Goal: Task Accomplishment & Management: Use online tool/utility

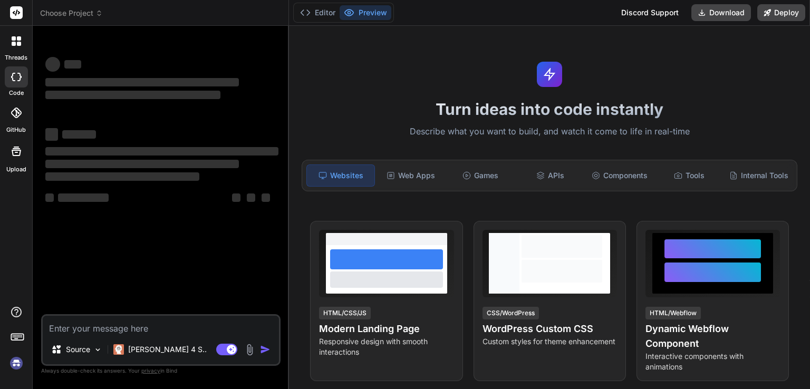
type textarea "x"
click at [16, 366] on img at bounding box center [16, 363] width 18 height 18
click at [103, 327] on textarea at bounding box center [161, 325] width 236 height 19
click at [8, 30] on div at bounding box center [16, 41] width 22 height 22
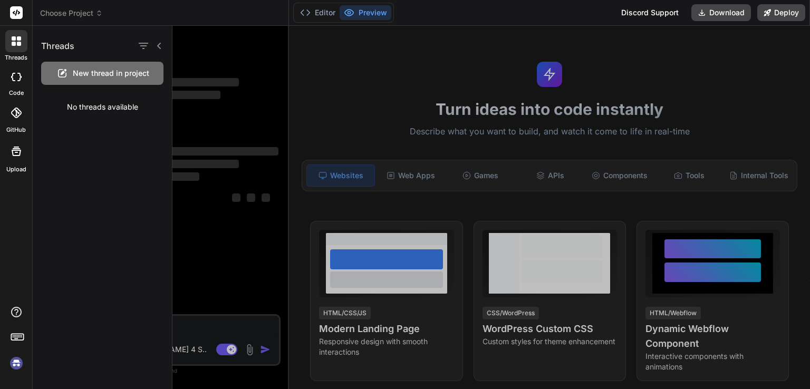
click at [202, 326] on div at bounding box center [490, 207] width 637 height 363
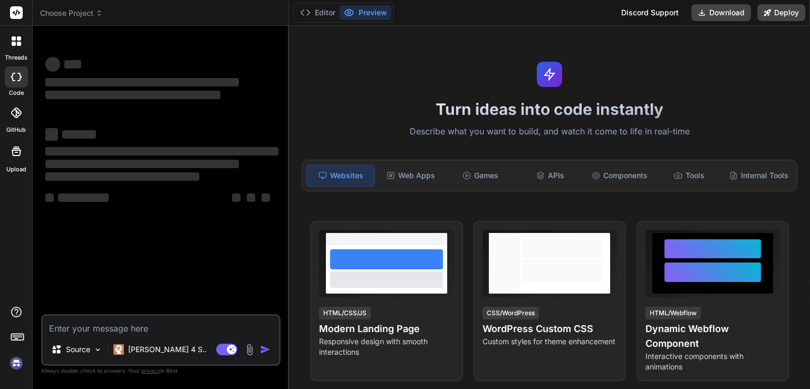
click at [190, 326] on textarea at bounding box center [161, 325] width 236 height 19
type textarea "c"
type textarea "x"
type textarea "cr"
type textarea "x"
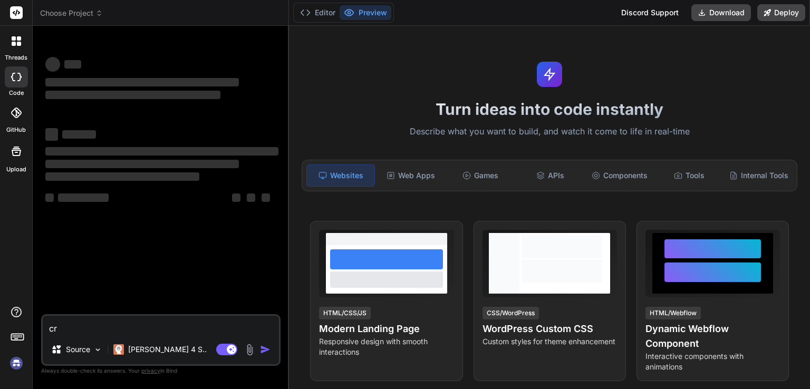
type textarea "cre"
type textarea "x"
type textarea "crea"
type textarea "x"
type textarea "crea"
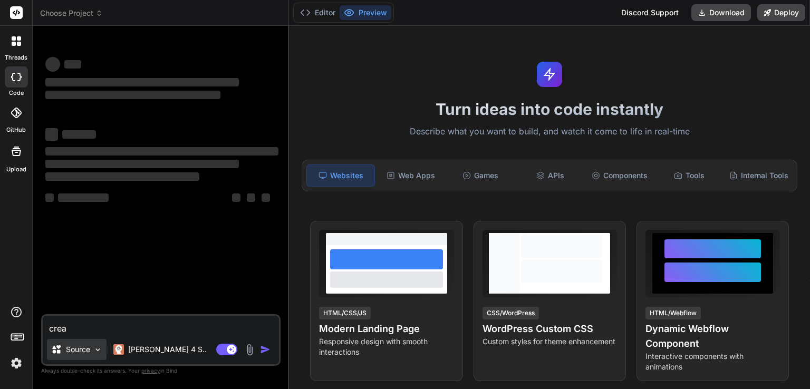
click at [81, 356] on div "Source" at bounding box center [77, 349] width 60 height 21
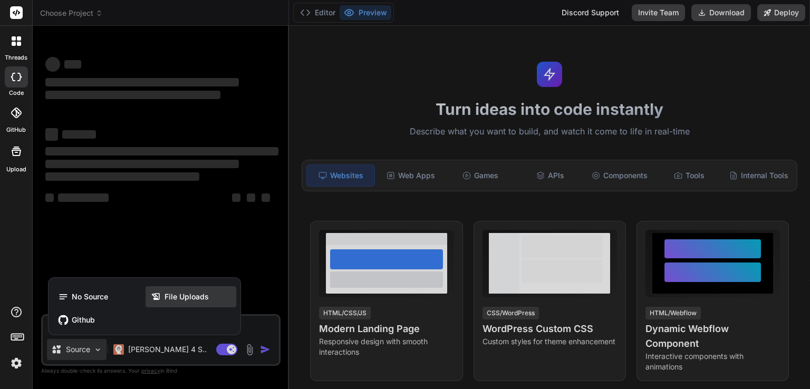
click at [188, 295] on span "File Uploads" at bounding box center [186, 297] width 44 height 11
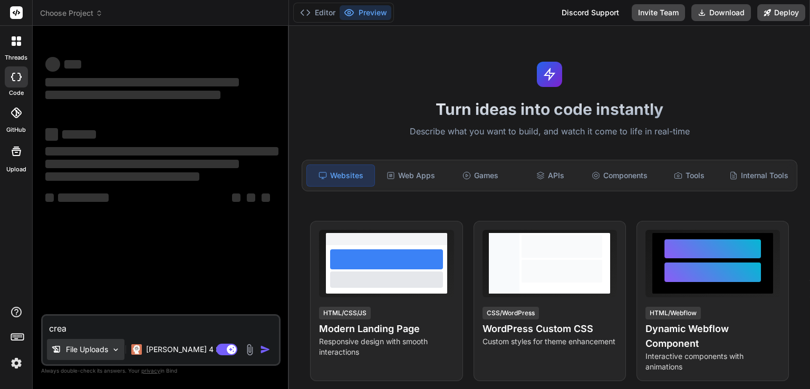
click at [103, 354] on p "File Uploads" at bounding box center [87, 349] width 42 height 11
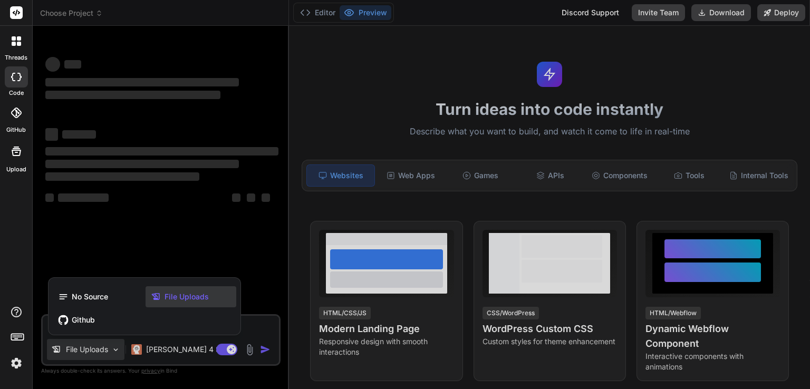
click at [182, 297] on span "File Uploads" at bounding box center [186, 297] width 44 height 11
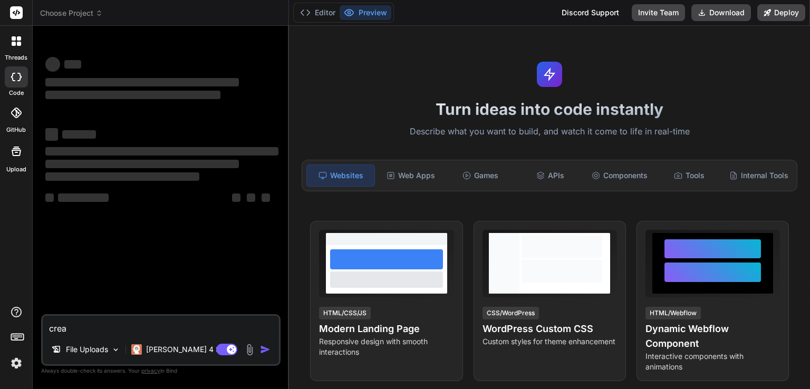
click at [251, 355] on img at bounding box center [250, 350] width 12 height 12
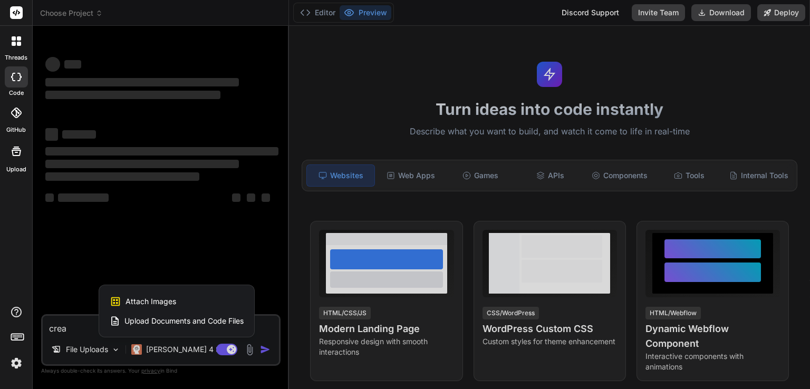
click at [149, 298] on span "Attach Images" at bounding box center [150, 301] width 51 height 11
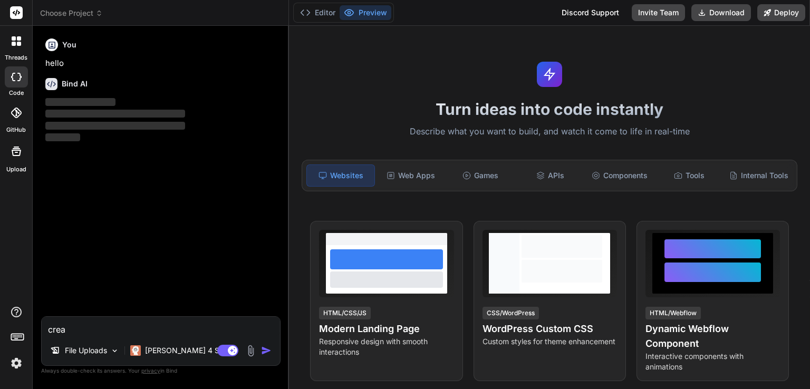
click at [253, 358] on div "File Uploads [PERSON_NAME] 4 S.." at bounding box center [161, 352] width 238 height 25
click at [248, 347] on img at bounding box center [251, 351] width 12 height 12
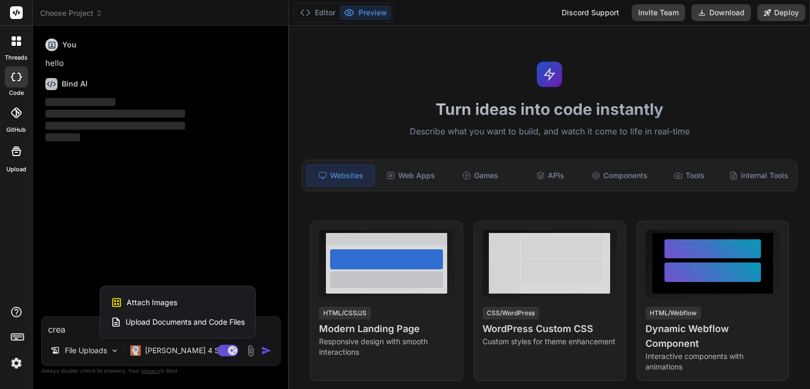
click at [215, 300] on div "Attach Images Image attachments are only supported in Claude and Gemini models." at bounding box center [178, 303] width 134 height 20
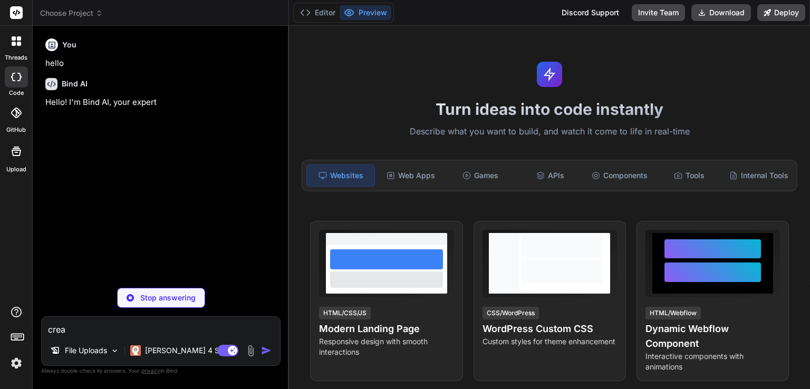
type textarea "x"
type input "C:\fakepath\1_N51DZRWGZE6Ols8UXYtKUA.png"
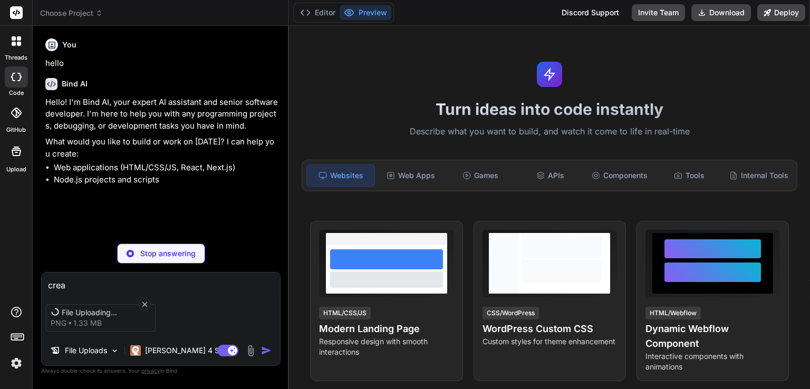
click at [94, 283] on textarea "crea" at bounding box center [161, 282] width 238 height 19
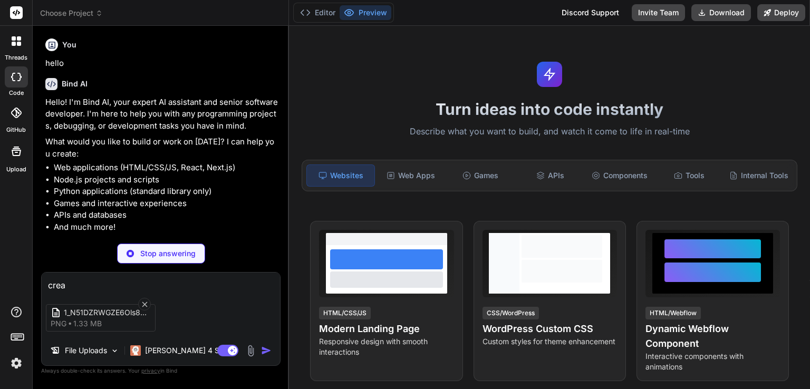
type textarea "x"
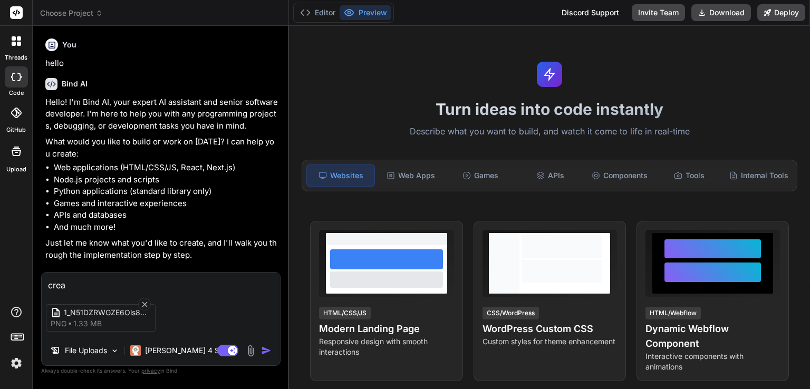
type textarea "crea"
type textarea "x"
type textarea "crea u"
type textarea "x"
type textarea "crea un"
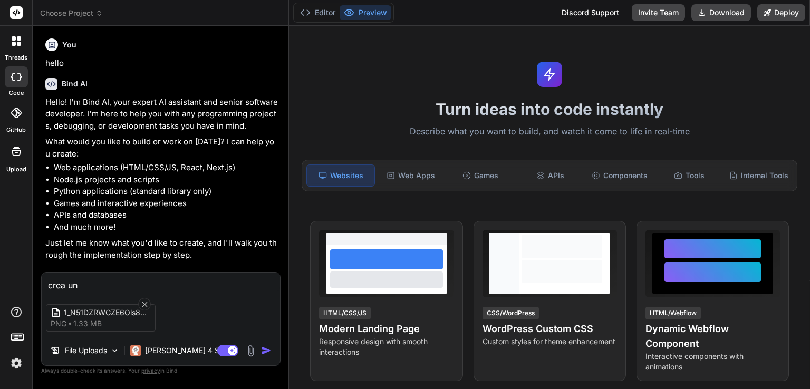
type textarea "x"
type textarea "crea una"
type textarea "x"
type textarea "crea una"
type textarea "x"
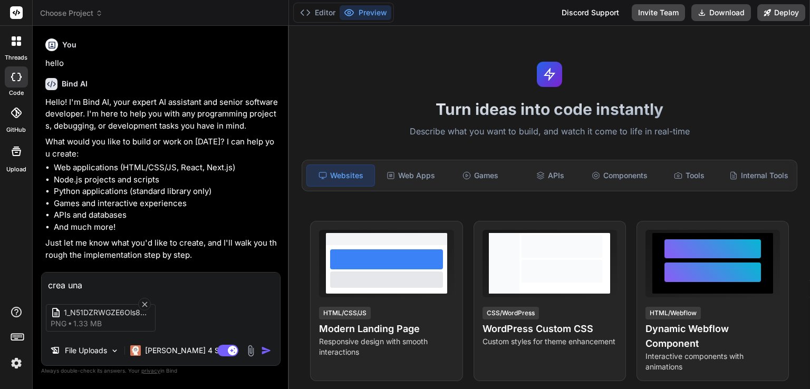
type textarea "crea una a"
type textarea "x"
type textarea "crea una ap"
type textarea "x"
type textarea "crea una apl"
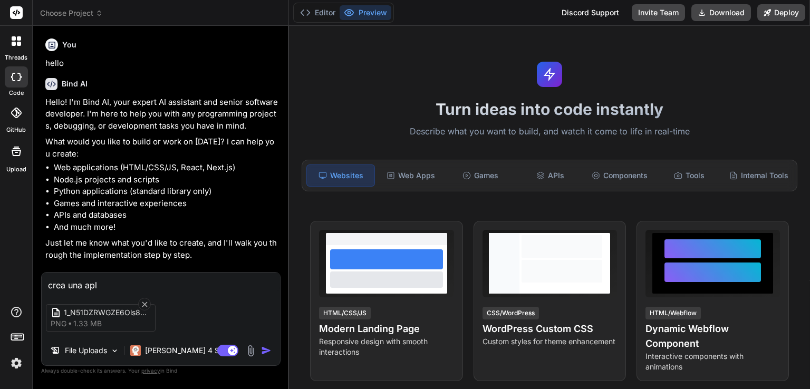
type textarea "x"
type textarea "crea una apli"
type textarea "x"
type textarea "crea una aplic"
type textarea "x"
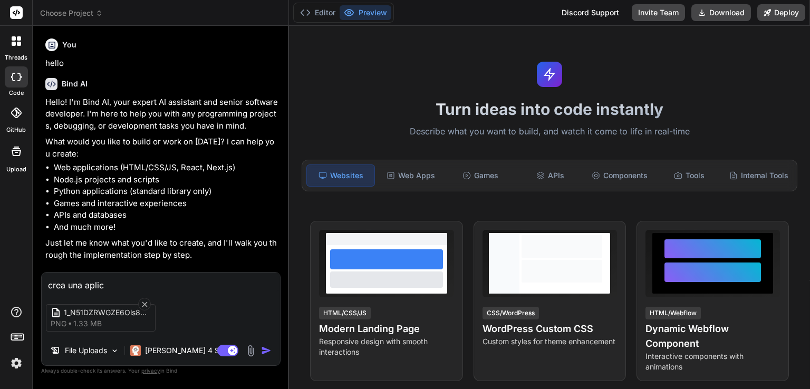
type textarea "crea una aplica"
type textarea "x"
type textarea "crea una aplicac"
type textarea "x"
type textarea "crea una aplicaci"
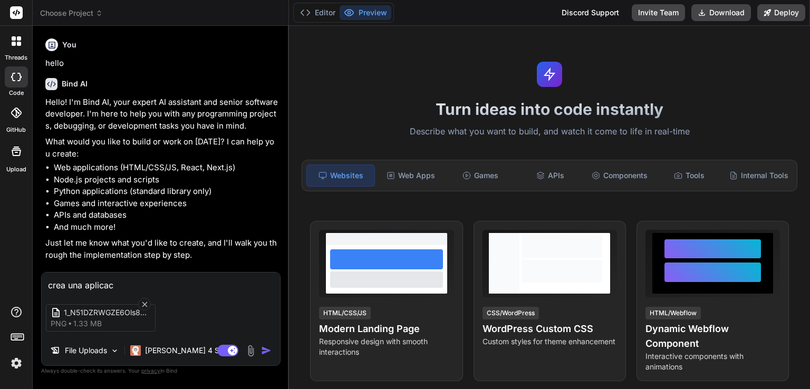
type textarea "x"
type textarea "crea una aplicació"
type textarea "x"
type textarea "crea una aplicación"
type textarea "x"
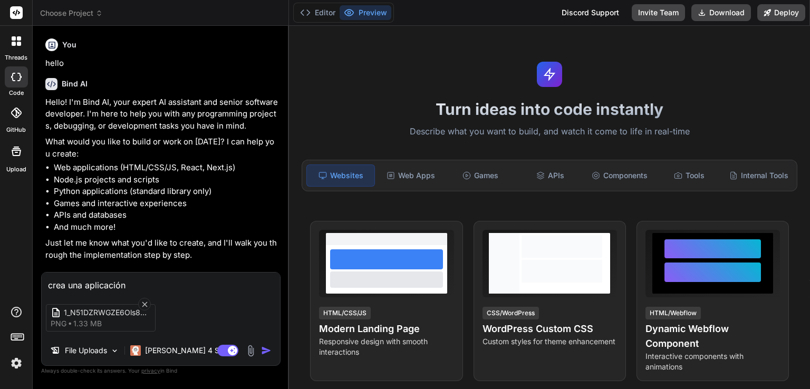
type textarea "crea una aplicación"
type textarea "x"
type textarea "crea una aplicación w"
type textarea "x"
type textarea "crea una aplicación we"
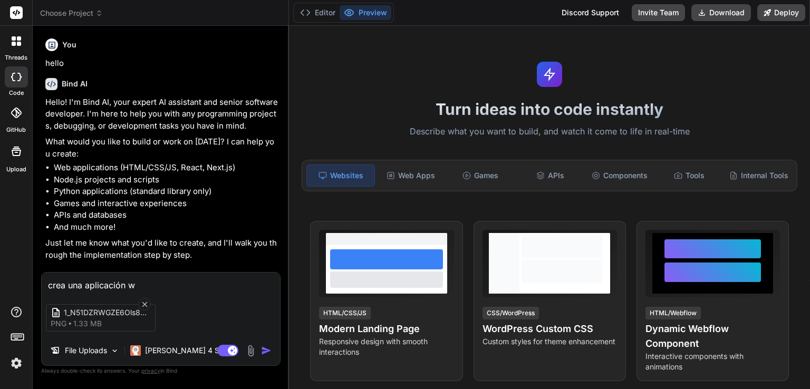
type textarea "x"
type textarea "crea una aplicación web"
type textarea "x"
type textarea "crea una aplicación web"
type textarea "x"
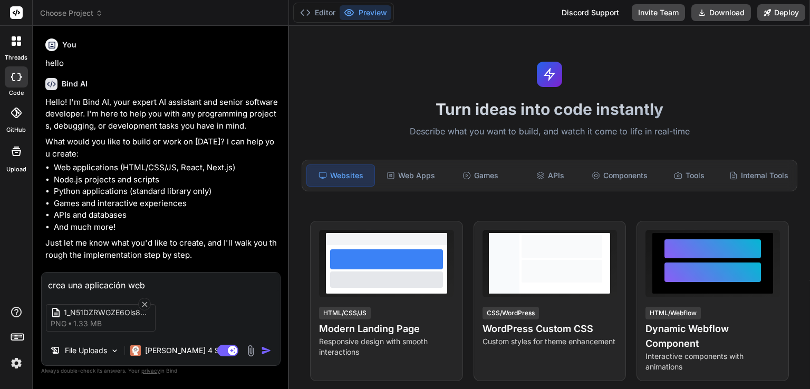
type textarea "crea una aplicación web p"
type textarea "x"
type textarea "crea una aplicación web pa"
type textarea "x"
type textarea "crea una aplicación web par"
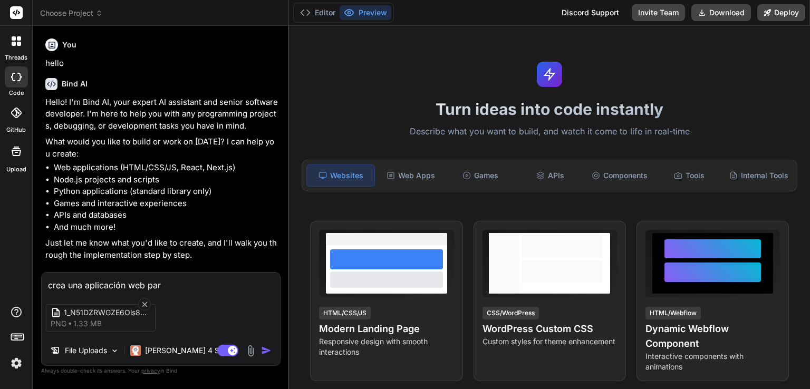
type textarea "x"
type textarea "crea una aplicación web para"
type textarea "x"
type textarea "crea una aplicación web para"
type textarea "x"
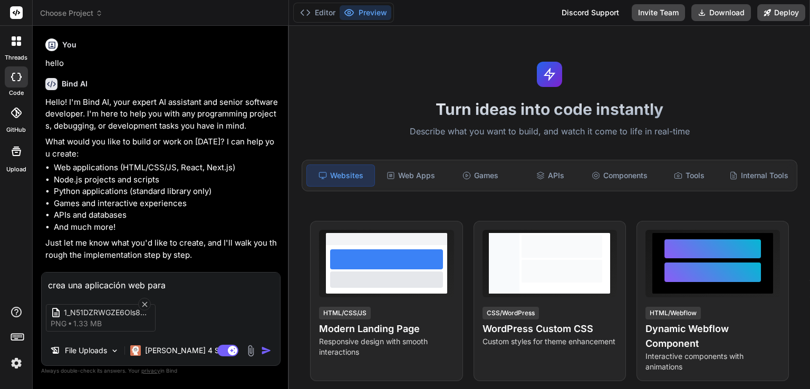
type textarea "crea una aplicación web para e"
type textarea "x"
type textarea "crea una aplicación web para en"
type textarea "x"
type textarea "crea una aplicación web para ens"
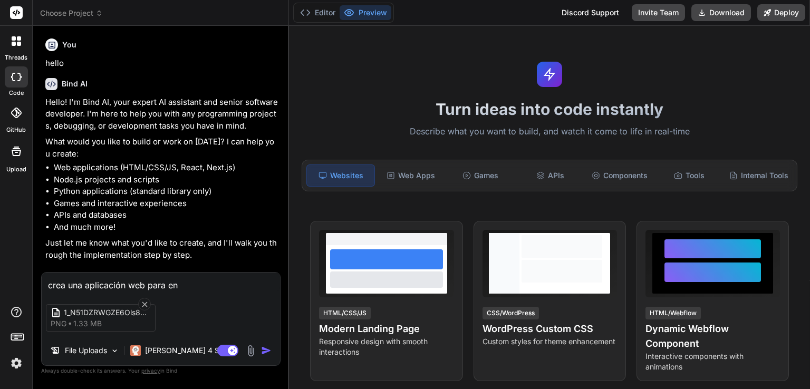
type textarea "x"
type textarea "crea una aplicación web para ense"
type textarea "x"
type textarea "crea una aplicación web para enseñ"
type textarea "x"
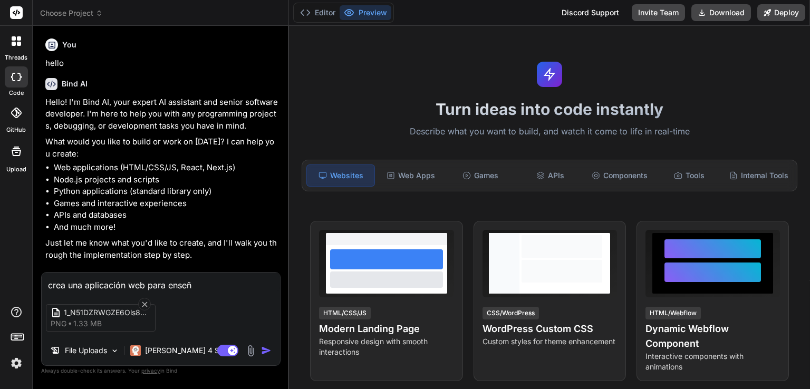
type textarea "crea una aplicación web para enseña"
type textarea "x"
type textarea "crea una aplicación web para enseñar"
type textarea "x"
type textarea "crea una aplicación web para enseñar"
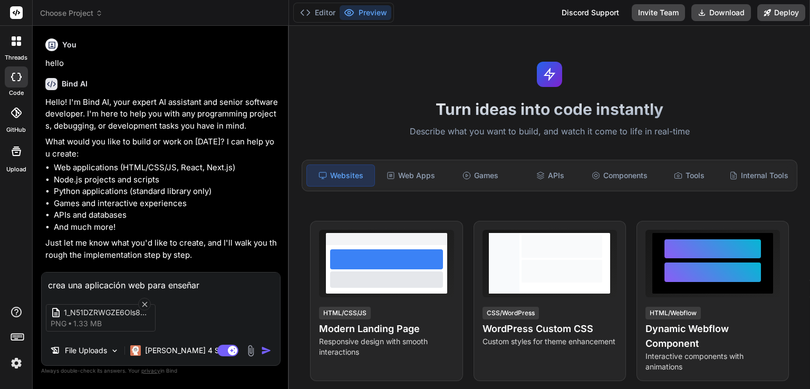
type textarea "x"
type textarea "crea una aplicación web para enseñar c"
type textarea "x"
type textarea "crea una aplicación web para enseñar cd"
type textarea "x"
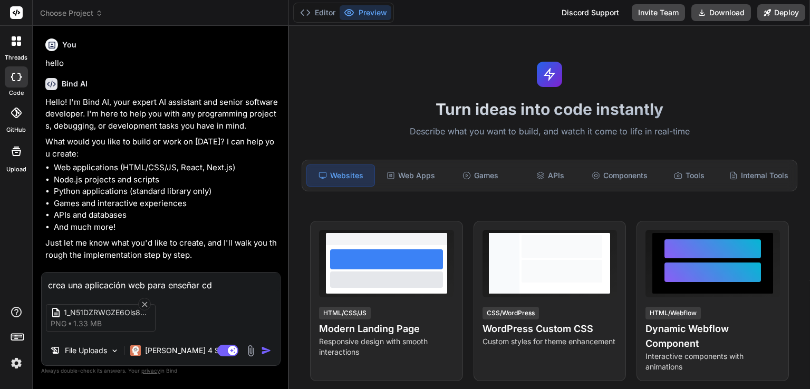
type textarea "crea una aplicación web para enseñar cda"
type textarea "x"
type textarea "crea una aplicación web para enseñar cda"
type textarea "x"
type textarea "crea una aplicación web para enseñar cda t"
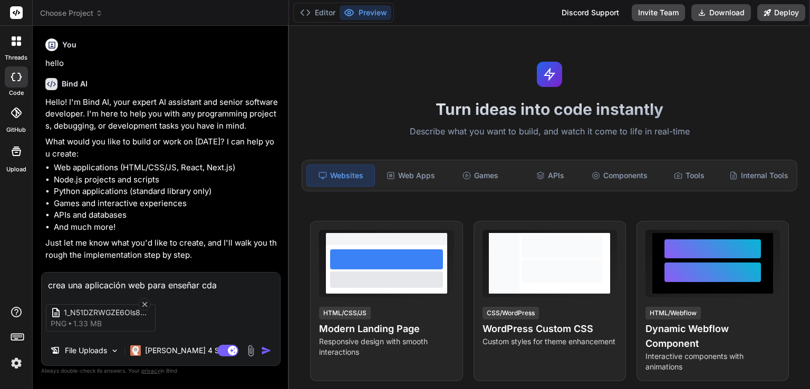
type textarea "x"
type textarea "crea una aplicación web para enseñar cda te"
type textarea "x"
type textarea "crea una aplicación web para enseñar cda tec"
type textarea "x"
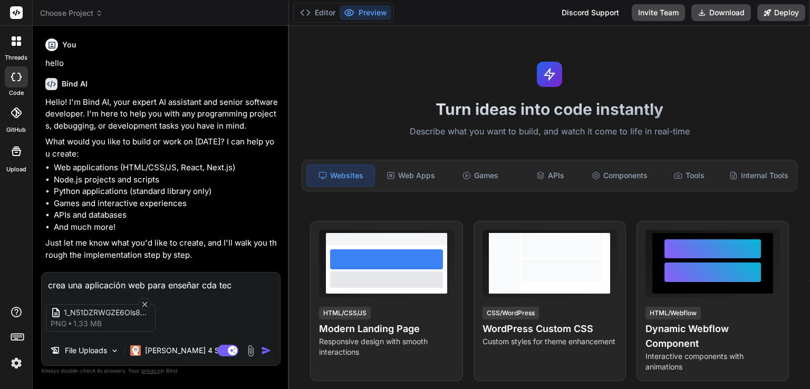
type textarea "crea una aplicación web para enseñar cda tecn"
type textarea "x"
type textarea "crea una aplicación web para enseñar cda tecni"
type textarea "x"
type textarea "crea una aplicación web para enseñar cda tecnic"
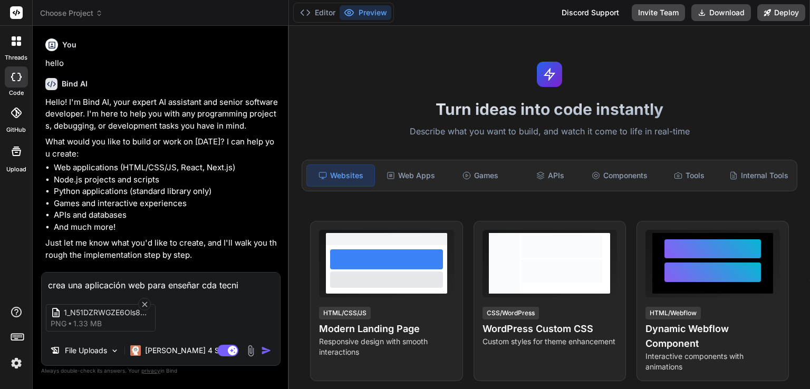
type textarea "x"
type textarea "crea una aplicación web para enseñar cda tecnica"
type textarea "x"
type textarea "crea una aplicación web para enseñar cda tecnica"
type textarea "x"
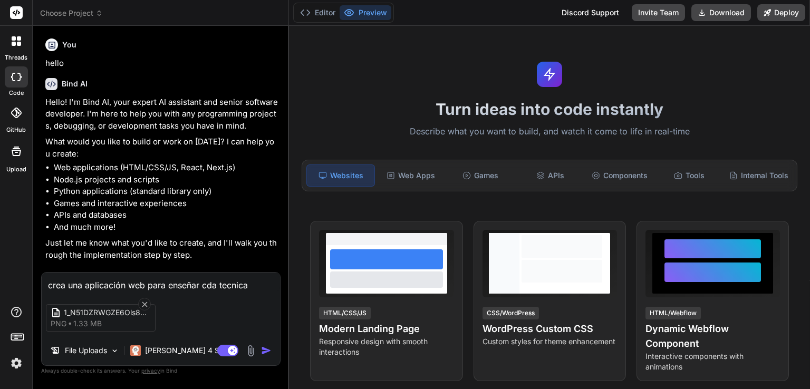
type textarea "crea una aplicación web para enseñar cda tecnica d"
type textarea "x"
type textarea "crea una aplicación web para enseñar cda tecnica de"
type textarea "x"
type textarea "crea una aplicación web para enseñar cda tecnica de"
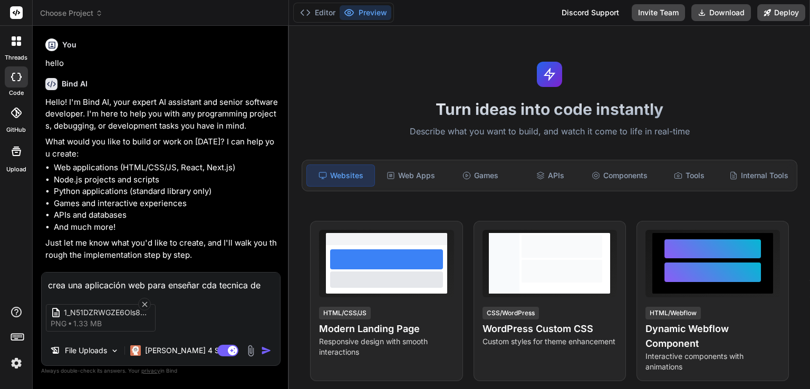
type textarea "x"
type textarea "crea una aplicación web para enseñar cda tecnica de p"
type textarea "x"
type textarea "crea una aplicación web para enseñar cda tecnica de pr"
type textarea "x"
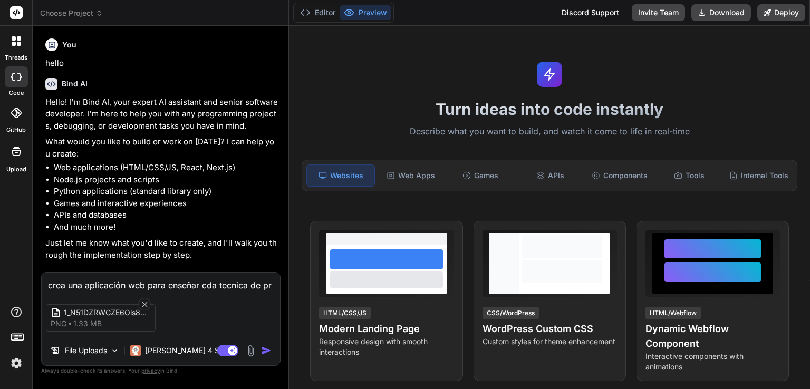
type textarea "crea una aplicación web para enseñar cda tecnica de pro"
type textarea "x"
type textarea "crea una aplicación web para enseñar cda tecnica de prom"
type textarea "x"
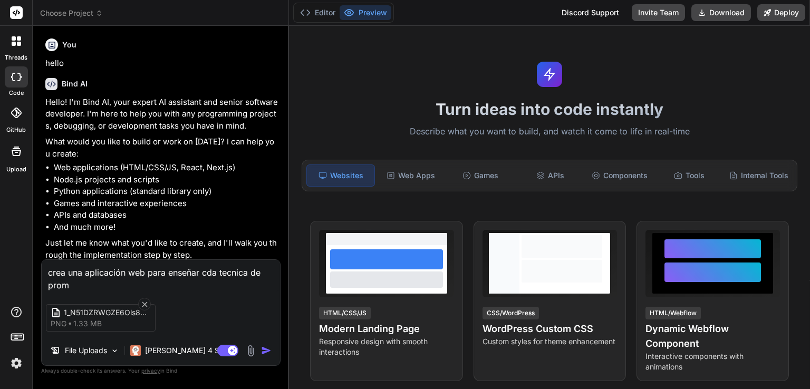
type textarea "crea una aplicación web para enseñar cda tecnica de promp"
type textarea "x"
type textarea "crea una aplicación web para enseñar cda tecnica de prompt"
type textarea "x"
type textarea "crea una aplicación web para enseñar cda tecnica de prompti"
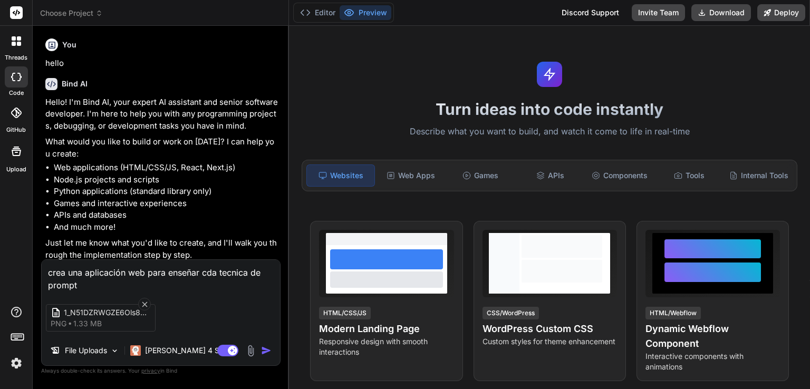
type textarea "x"
type textarea "crea una aplicación web para enseñar cda tecnica de promptin"
type textarea "x"
type textarea "crea una aplicación web para enseñar cda tecnica de prompting"
type textarea "x"
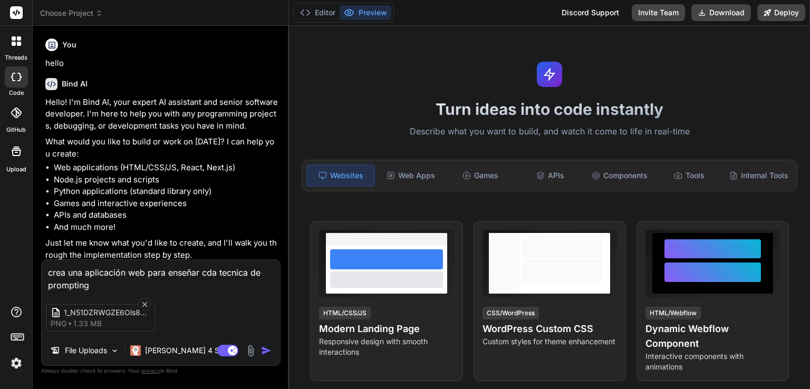
type textarea "crea una aplicación web para enseñar cda tecnica de prompting"
type textarea "x"
type textarea "crea una aplicación web para enseñar cda tecnica de prompting e"
type textarea "x"
type textarea "crea una aplicación web para enseñar cda tecnica de prompting en"
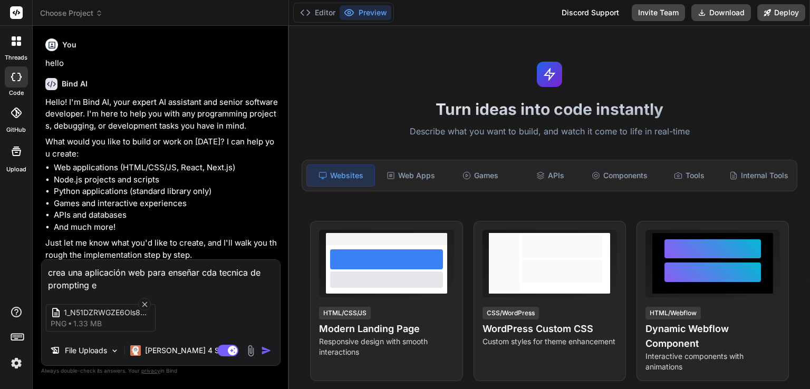
type textarea "x"
type textarea "crea una aplicación web para enseñar cda tecnica de prompting en"
type textarea "x"
type textarea "crea una aplicación web para enseñar cda tecnica de prompting en u"
type textarea "x"
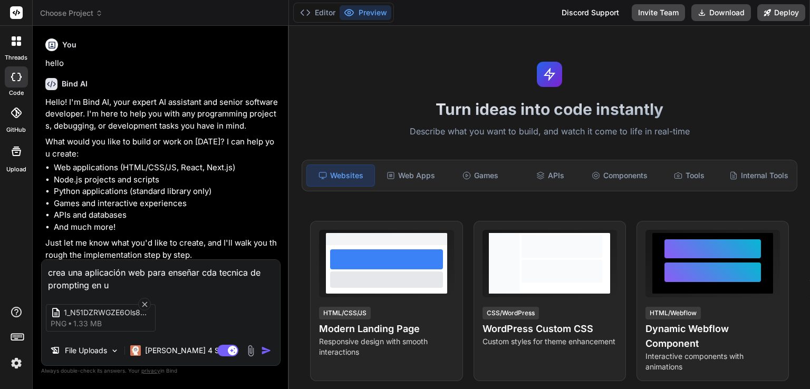
type textarea "crea una aplicación web para enseñar cda tecnica de prompting en un"
type textarea "x"
type textarea "crea una aplicación web para enseñar cda tecnica de prompting en un"
type textarea "x"
type textarea "crea una aplicación web para enseñar cda tecnica de prompting en un m"
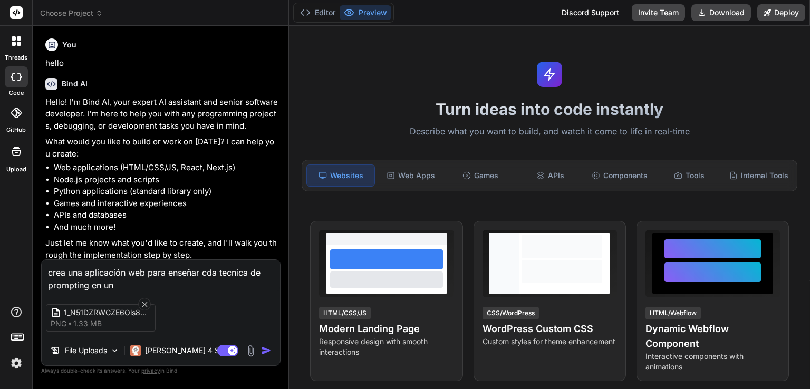
type textarea "x"
type textarea "crea una aplicación web para enseñar cda tecnica de prompting en un me"
type textarea "x"
type textarea "crea una aplicación web para enseñar cda tecnica de prompting en un men"
type textarea "x"
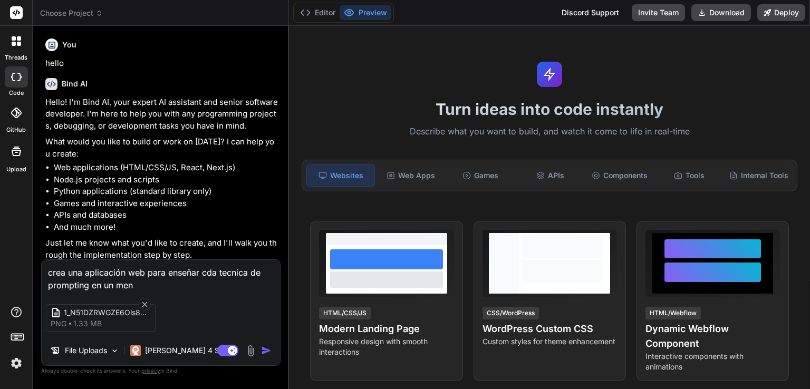
type textarea "crea una aplicación web para enseñar cda tecnica de prompting en un menu"
type textarea "x"
type textarea "crea una aplicación web para enseñar cda tecnica de prompting en un menu"
type textarea "x"
type textarea "crea una aplicación web para enseñar cda tecnica de prompting en un menu d"
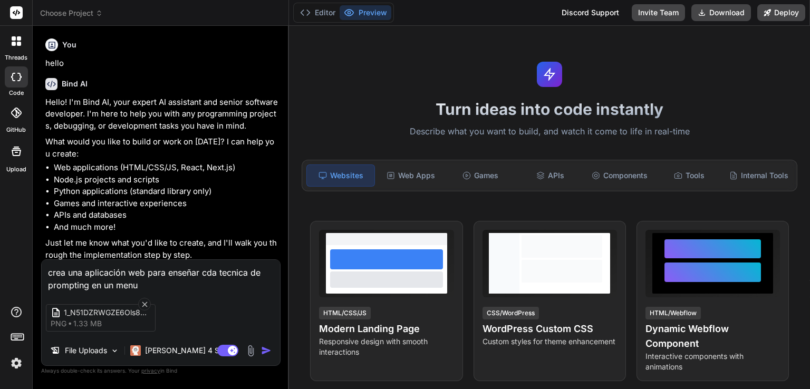
type textarea "x"
type textarea "crea una aplicación web para enseñar cda tecnica de prompting en un menu di"
type textarea "x"
type textarea "crea una aplicación web para enseñar cda tecnica de prompting en un menu dif"
type textarea "x"
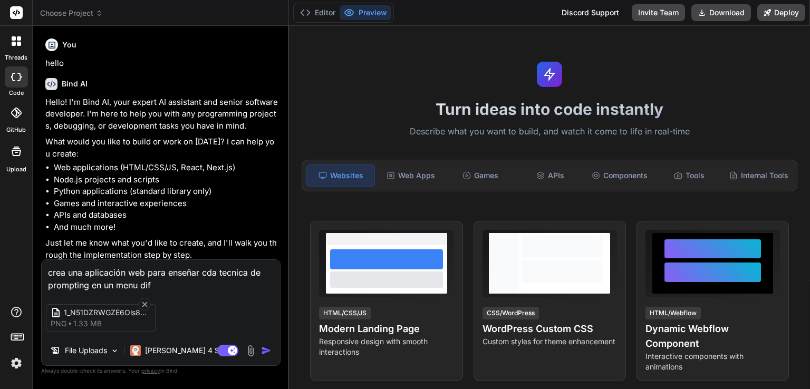
type textarea "crea una aplicación web para enseñar cda tecnica de prompting en un menu dife"
type textarea "x"
type textarea "crea una aplicación web para enseñar cda tecnica de prompting en un menu difer"
type textarea "x"
type textarea "crea una aplicación web para enseñar cda tecnica de prompting en un menu difere"
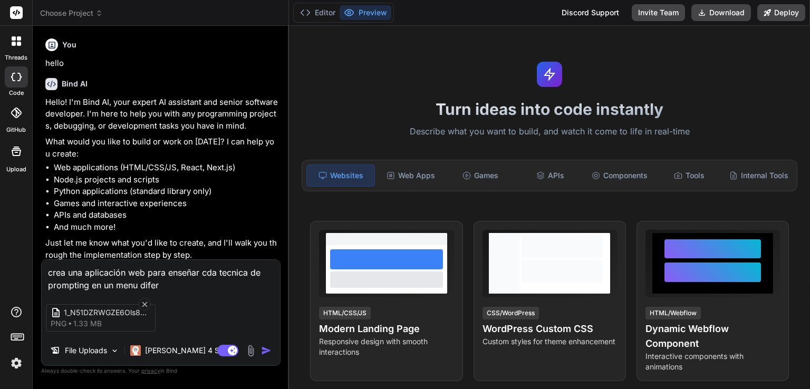
type textarea "x"
type textarea "crea una aplicación web para enseñar cda tecnica de prompting en un menu diferen"
type textarea "x"
type textarea "crea una aplicación web para enseñar cda tecnica de prompting en un menu difere…"
type textarea "x"
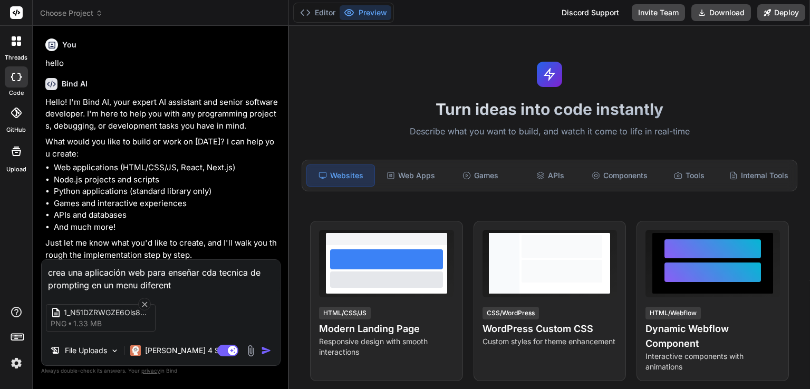
type textarea "crea una aplicación web para enseñar cda tecnica de prompting en un menu difere…"
type textarea "x"
type textarea "crea una aplicación web para enseñar cada tecnica de prompting en un menu difer…"
type textarea "x"
type textarea "crea una aplicación web para enseñar cada tecnica de prompting en un menu difer…"
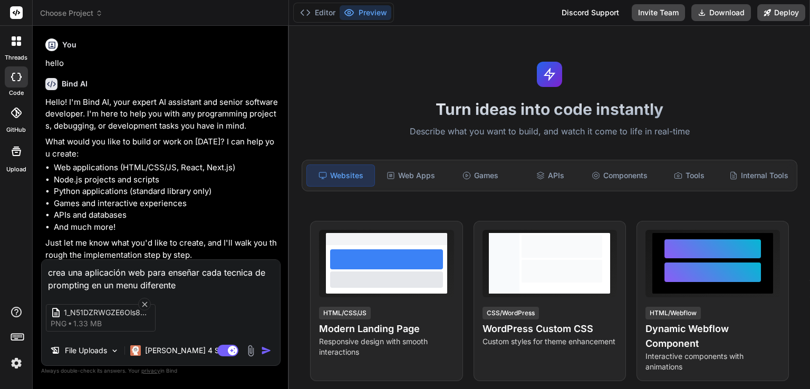
type textarea "x"
type textarea "crea una aplicación web para enseñar cada tecnica de prompting en un menu difer…"
type textarea "x"
type textarea "crea una aplicación web para enseñar cada tecnica de prompting en un menu difer…"
type textarea "x"
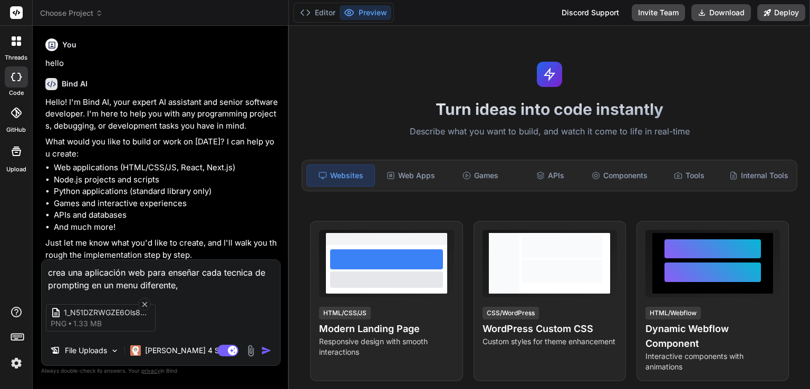
type textarea "crea una aplicación web para enseñar cada tecnica de prompting en un menu difer…"
type textarea "x"
type textarea "crea una aplicación web para enseñar cada tecnica de prompting en un menu difer…"
type textarea "x"
type textarea "crea una aplicación web para enseñar cada tecnica de prompting en un menu difer…"
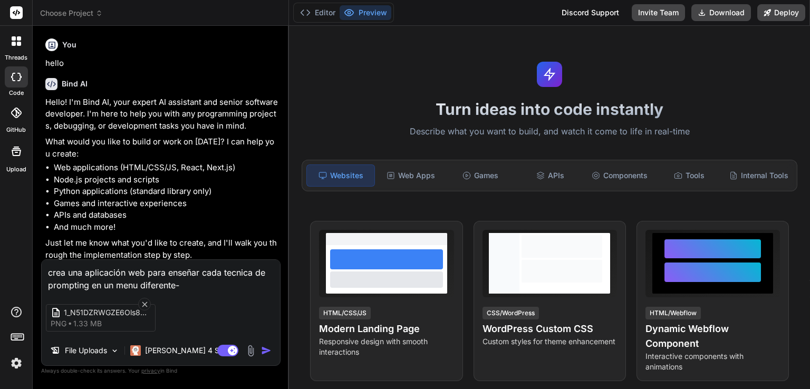
type textarea "x"
type textarea "crea una aplicación web para enseñar cada tecnica de prompting en un menu difer…"
type textarea "x"
type textarea "crea una aplicación web para enseñar cada tecnica de prompting en un menu difer…"
type textarea "x"
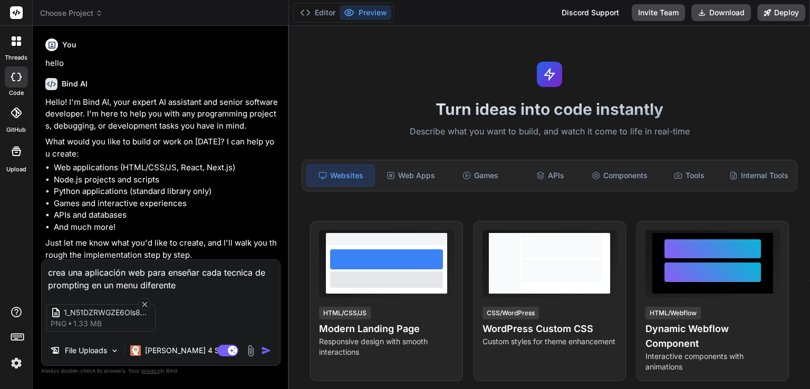
type textarea "crea una aplicación web para enseñar cada tecnica de prompting en un menu difer…"
type textarea "x"
type textarea "crea una aplicación web para enseñar cada tecnica de prompting en un menu difer…"
type textarea "x"
type textarea "crea una aplicación web para enseñar cada tecnica de prompting en un menu difer…"
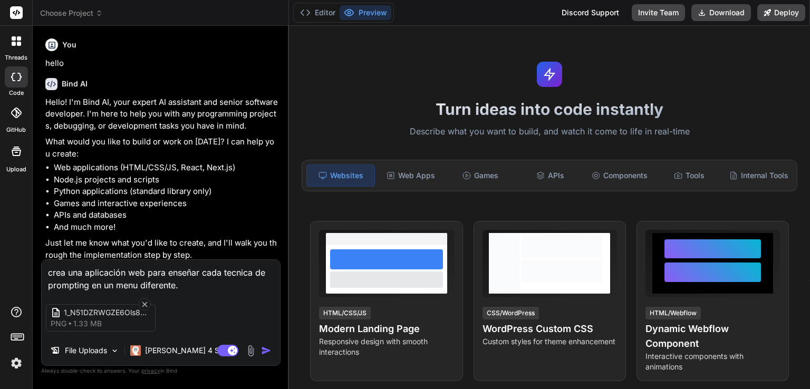
type textarea "x"
type textarea "crea una aplicación web para enseñar cada tecnica de prompting en un menu difer…"
type textarea "x"
type textarea "crea una aplicación web para enseñar cada tecnica de prompting en un menu difer…"
type textarea "x"
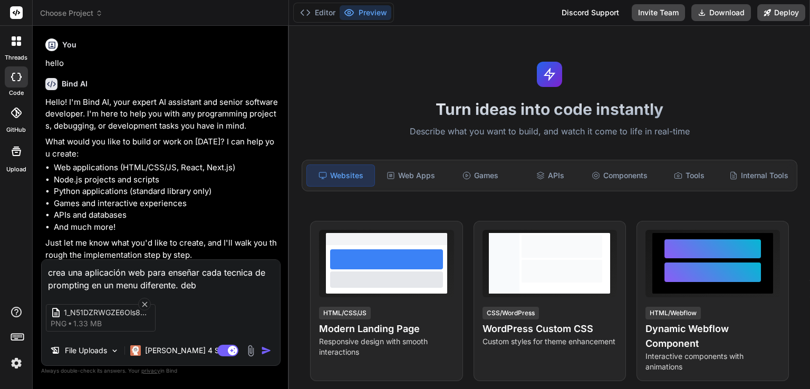
type textarea "crea una aplicación web para enseñar cada tecnica de prompting en un menu difer…"
type textarea "x"
type textarea "crea una aplicación web para enseñar cada tecnica de prompting en un menu difer…"
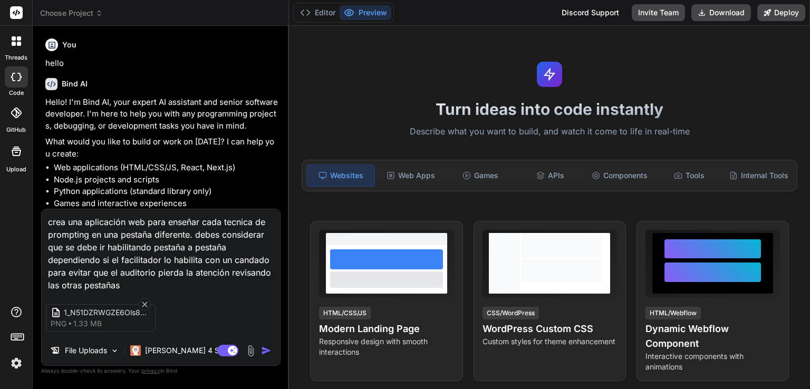
click at [267, 353] on img "button" at bounding box center [266, 350] width 11 height 11
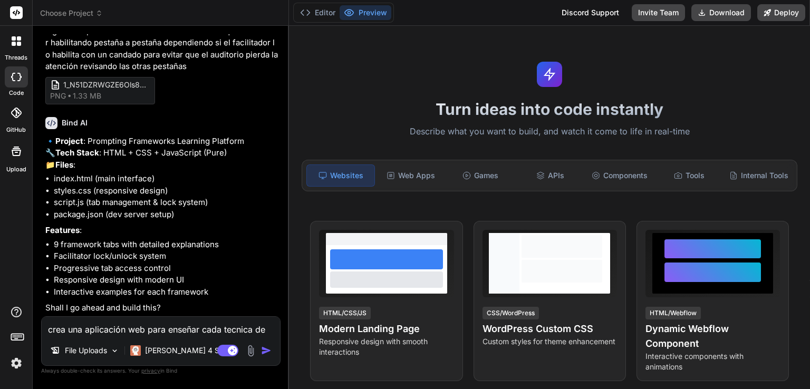
scroll to position [296, 0]
click at [170, 339] on div "crea una aplicación web para enseñar cada tecnica de prompting en una pestaña d…" at bounding box center [160, 341] width 239 height 50
click at [180, 324] on textarea "crea una aplicación web para enseñar cada tecnica de prompting en una pestaña d…" at bounding box center [161, 326] width 238 height 19
click at [266, 348] on img "button" at bounding box center [266, 350] width 11 height 11
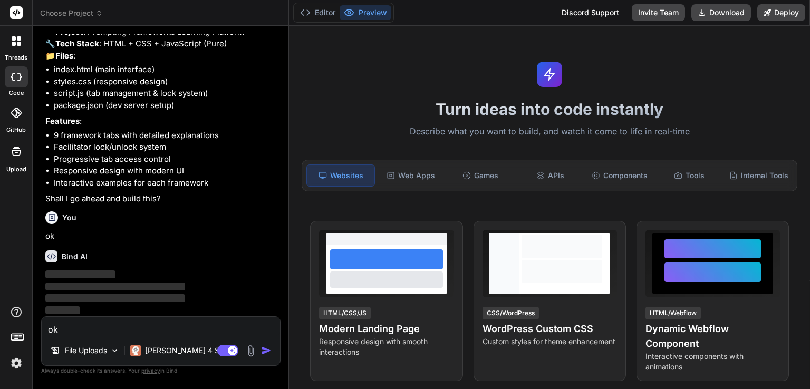
scroll to position [405, 0]
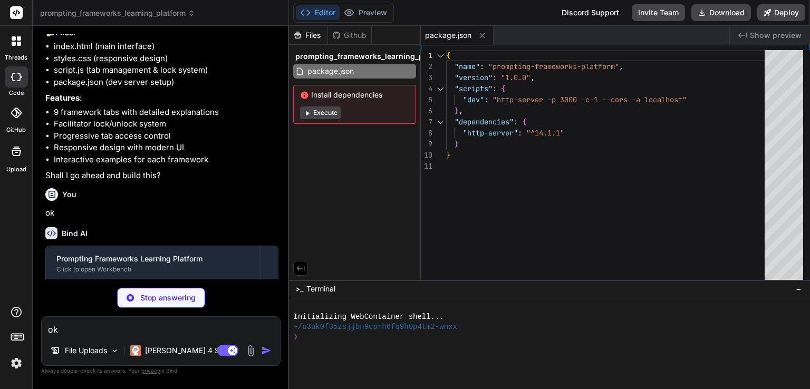
click at [321, 108] on button "Execute" at bounding box center [320, 112] width 41 height 13
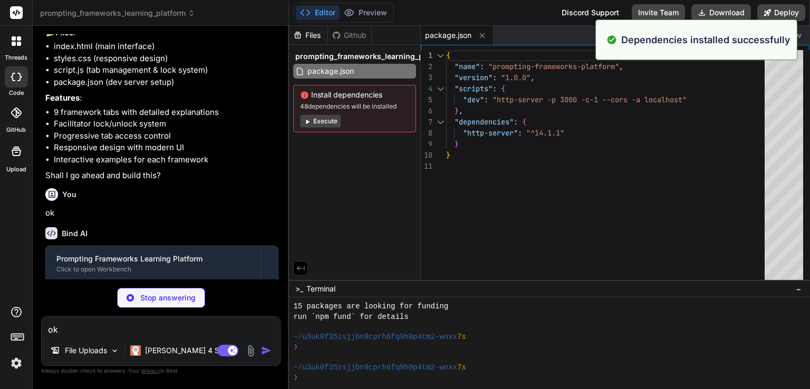
scroll to position [111, 0]
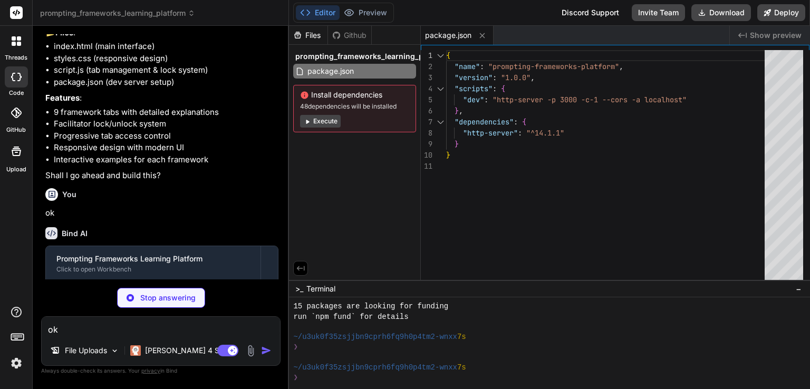
click at [327, 122] on button "Execute" at bounding box center [320, 121] width 41 height 13
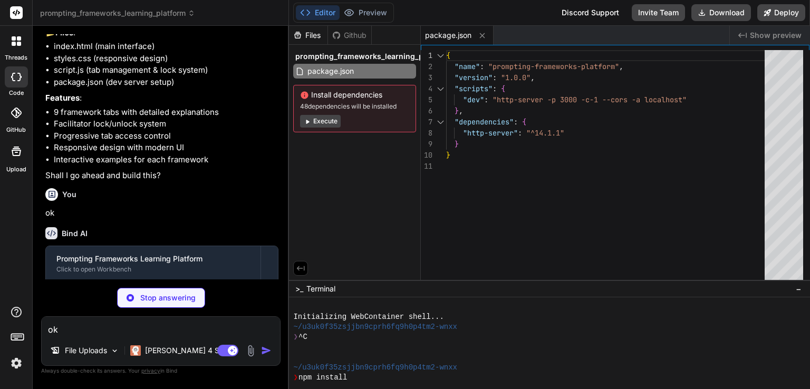
scroll to position [0, 0]
click at [329, 119] on button "Execute" at bounding box center [320, 121] width 41 height 13
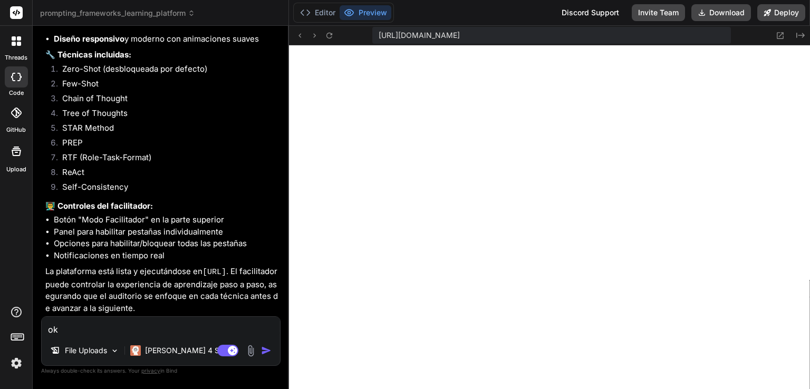
scroll to position [953, 0]
click at [148, 327] on textarea "ok" at bounding box center [161, 326] width 238 height 19
click at [229, 324] on textarea "ok" at bounding box center [161, 326] width 238 height 19
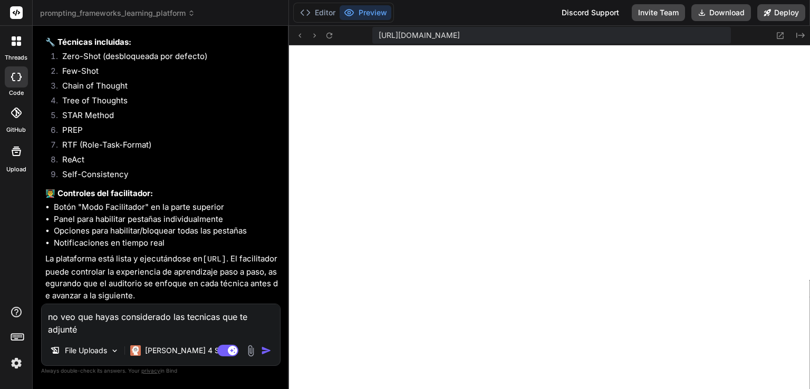
click at [249, 343] on div "File Uploads [PERSON_NAME] 4 S.." at bounding box center [161, 352] width 238 height 25
click at [249, 347] on img at bounding box center [251, 351] width 12 height 12
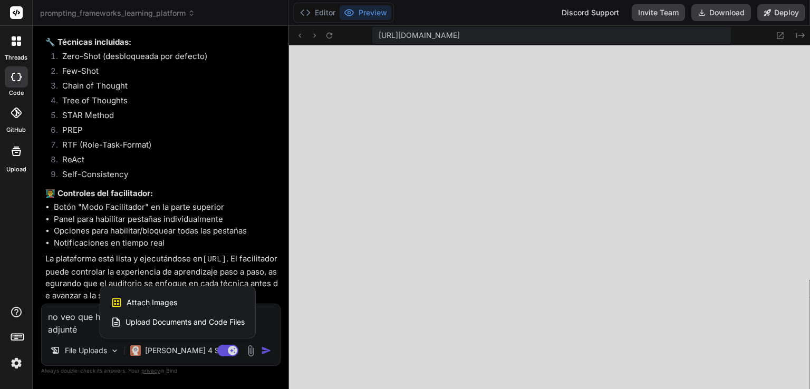
click at [226, 300] on div "Attach Images Image attachments are only supported in Claude and Gemini models." at bounding box center [178, 303] width 134 height 20
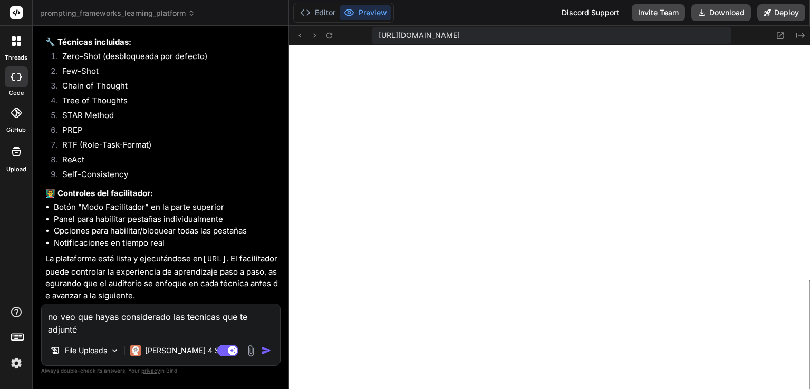
click at [109, 320] on textarea "no veo que hayas considerado las tecnicas que te adjunté" at bounding box center [161, 320] width 238 height 32
click at [103, 326] on textarea "no veo que hayas considerado las tecnicas que te adjunté" at bounding box center [161, 320] width 238 height 32
click at [245, 325] on textarea "no veo que hayas considerado las tecnicas que te adjunté como imagen, por otro …" at bounding box center [161, 320] width 238 height 32
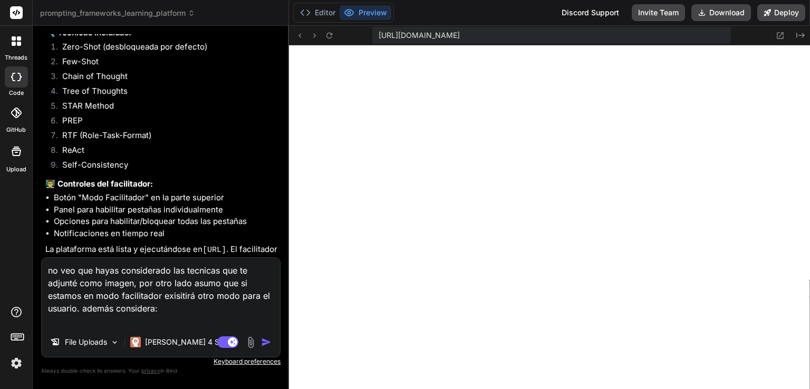
click at [98, 319] on textarea "no veo que hayas considerado las tecnicas que te adjunté como imagen, por otro …" at bounding box center [161, 293] width 238 height 70
paste textarea "*Segundo Subtitulo*: Facilitador: [PERSON_NAME] **Fondo**: Gradiente blanco a […"
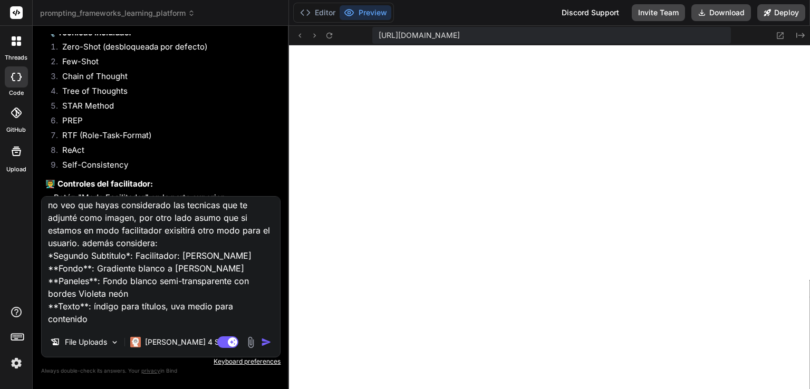
scroll to position [0, 0]
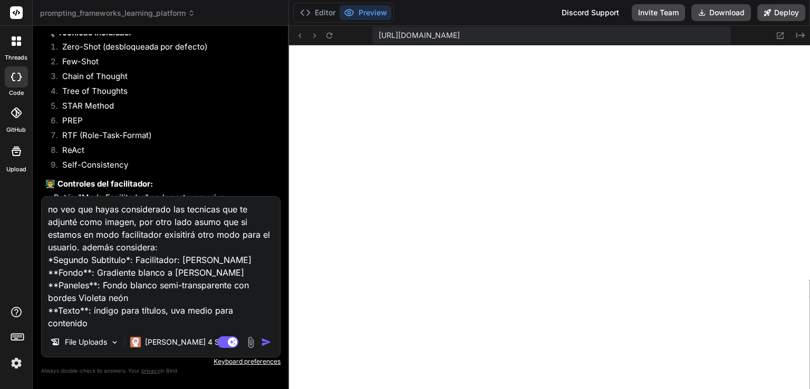
click at [131, 222] on textarea "no veo que hayas considerado las tecnicas que te adjunté como imagen, por otro …" at bounding box center [161, 262] width 238 height 131
click at [133, 222] on textarea "no veo que hayas considerado las tecnicas que te adjunté como imagen, por otro …" at bounding box center [161, 262] width 238 height 131
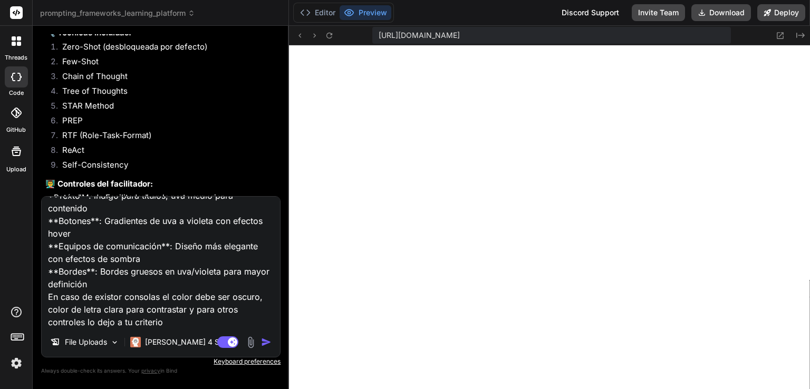
scroll to position [116, 0]
click at [108, 299] on textarea "no veo que hayas considerado las tecnicas que te adjunté como imagen(Clear, SMA…" at bounding box center [161, 262] width 238 height 131
click at [114, 295] on textarea "no veo que hayas considerado las tecnicas que te adjunté como imagen(Clear, SMA…" at bounding box center [161, 262] width 238 height 131
click at [186, 321] on textarea "no veo que hayas considerado las tecnicas que te adjunté como imagen(Clear, SMA…" at bounding box center [161, 262] width 238 height 131
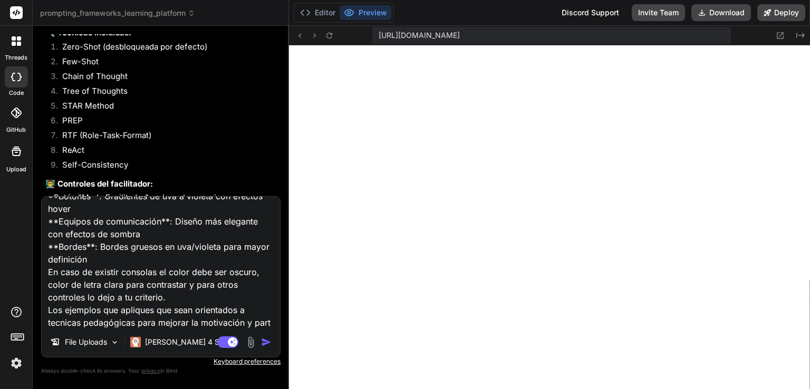
scroll to position [152, 0]
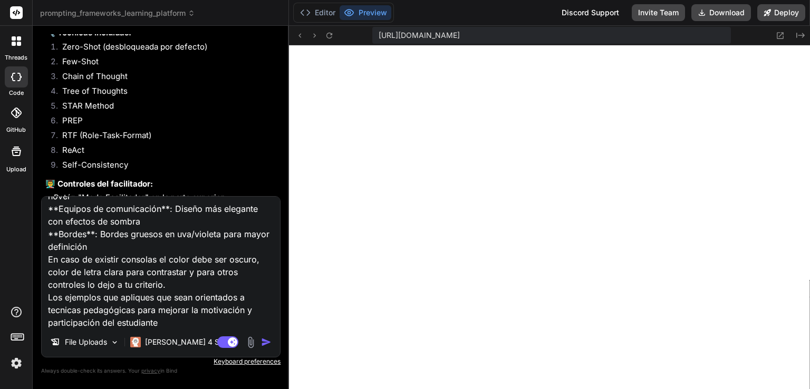
click at [267, 344] on img "button" at bounding box center [266, 342] width 11 height 11
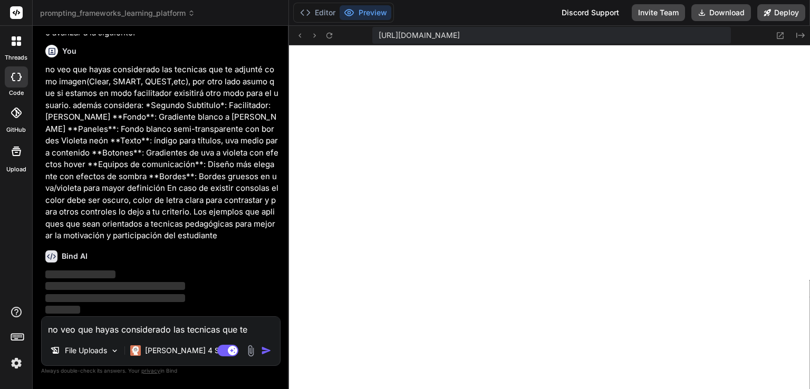
scroll to position [1228, 0]
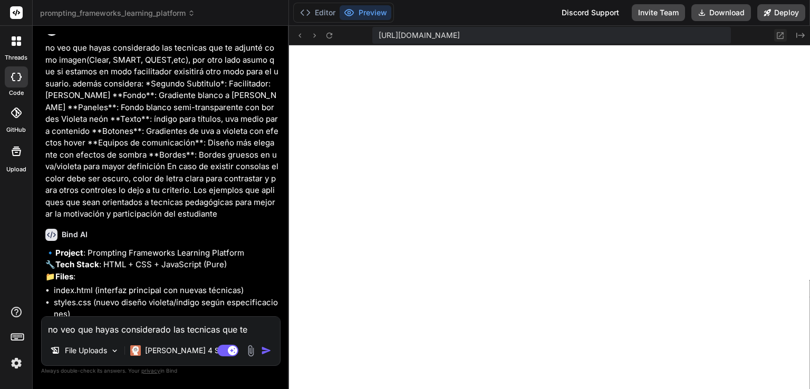
click at [777, 36] on icon at bounding box center [779, 35] width 9 height 9
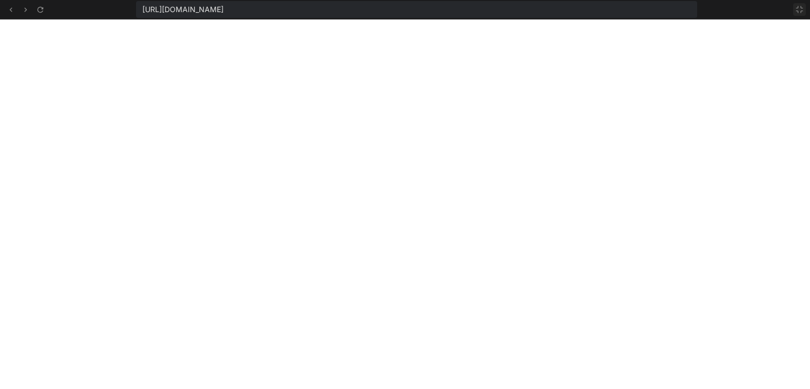
click at [800, 5] on icon at bounding box center [799, 9] width 8 height 8
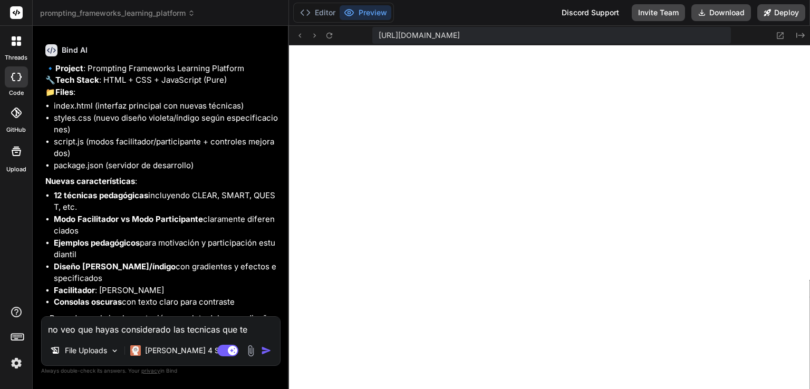
scroll to position [1480, 0]
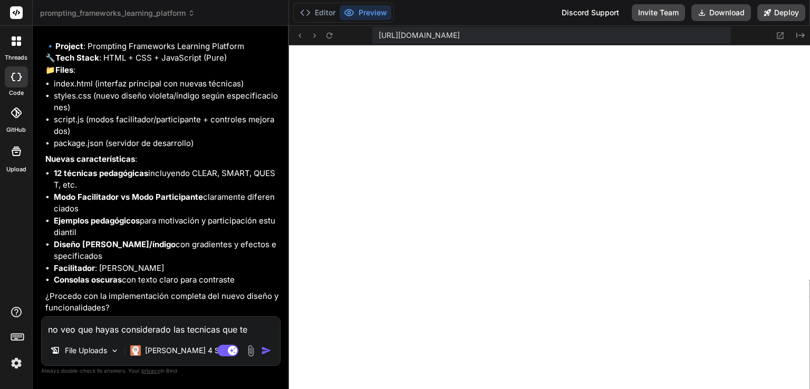
click at [157, 333] on textarea "no veo que hayas considerado las tecnicas que te adjunté como imagen(Clear, SMA…" at bounding box center [161, 326] width 238 height 19
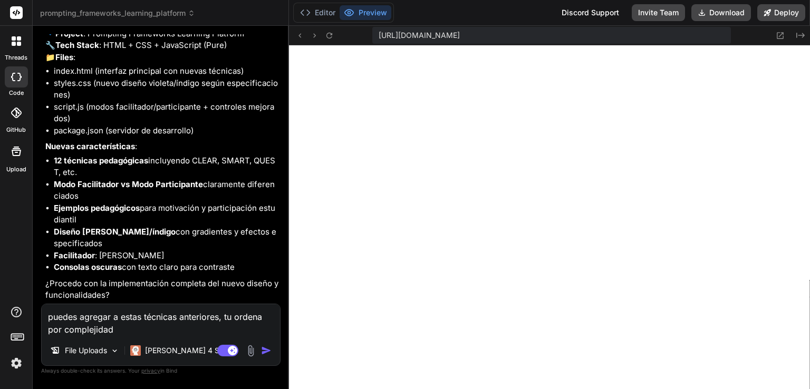
click at [268, 351] on img "button" at bounding box center [266, 350] width 11 height 11
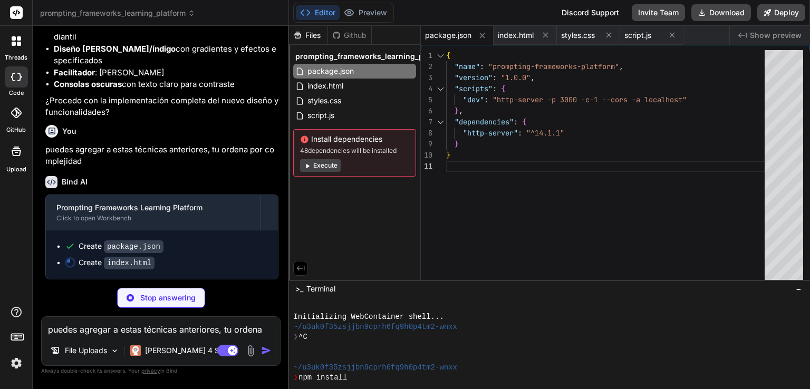
scroll to position [1675, 0]
click at [373, 16] on button "Preview" at bounding box center [366, 12] width 52 height 15
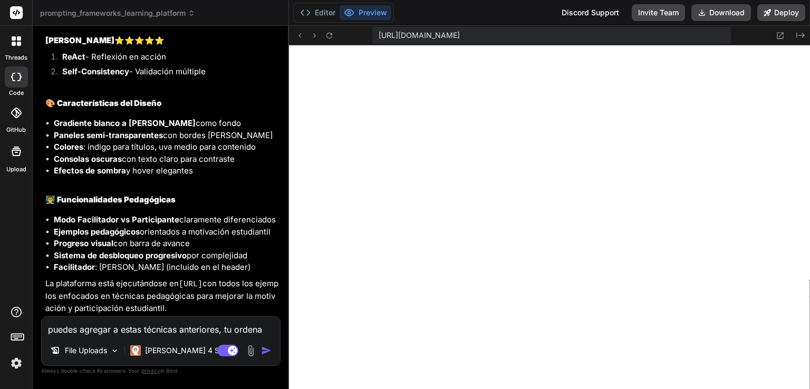
scroll to position [2340, 0]
click at [190, 324] on textarea "puedes agregar a estas técnicas anteriores, tu ordena por complejidad" at bounding box center [161, 326] width 238 height 19
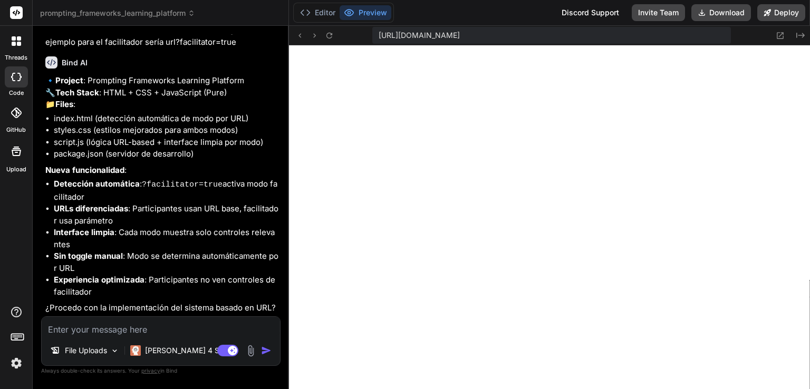
scroll to position [2678, 0]
click at [179, 336] on div "File Uploads [PERSON_NAME] 4 S.. Agent Mode. When this toggle is activated, AI …" at bounding box center [160, 341] width 239 height 50
click at [186, 334] on textarea at bounding box center [161, 326] width 238 height 19
click at [269, 351] on img "button" at bounding box center [266, 350] width 11 height 11
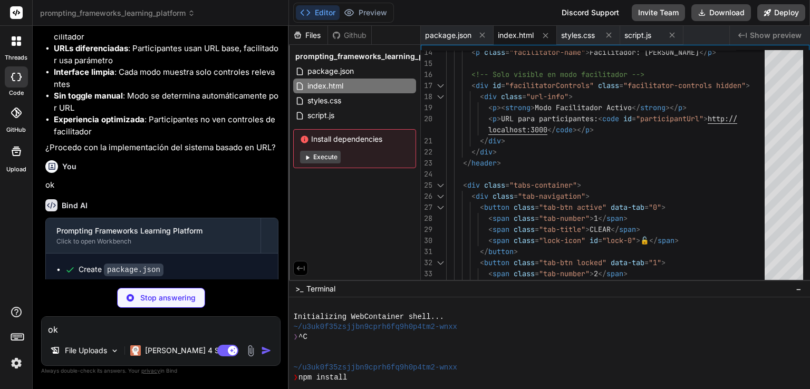
scroll to position [2877, 0]
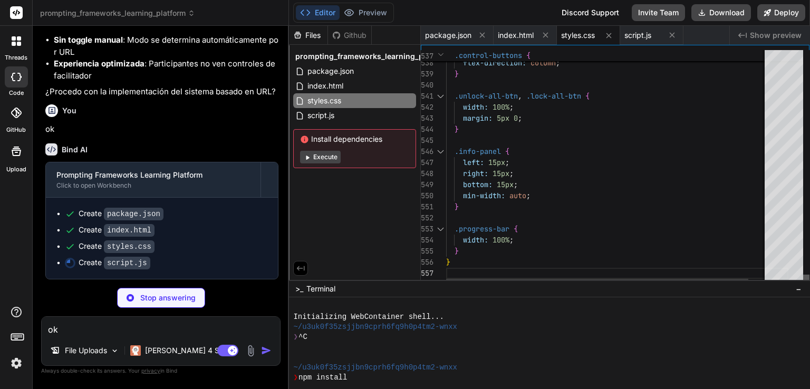
click at [806, 285] on div at bounding box center [806, 280] width 6 height 11
click at [443, 40] on span "package.json" at bounding box center [448, 35] width 46 height 11
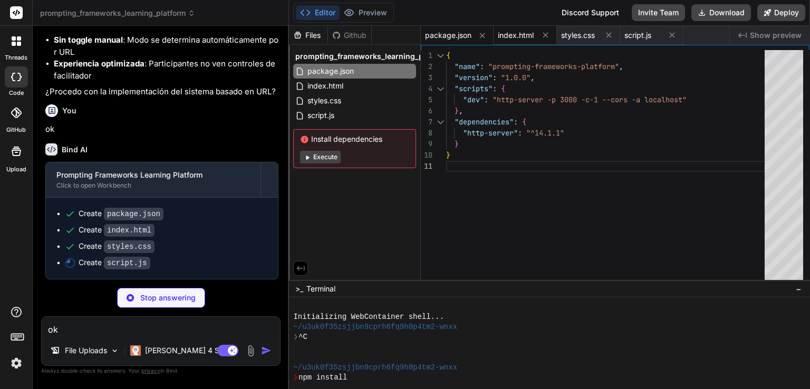
click at [505, 32] on span "index.html" at bounding box center [516, 35] width 36 height 11
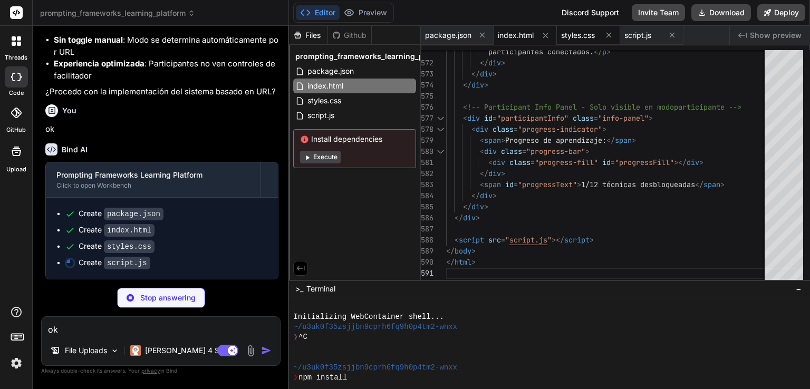
click at [578, 31] on span "styles.css" at bounding box center [578, 35] width 34 height 11
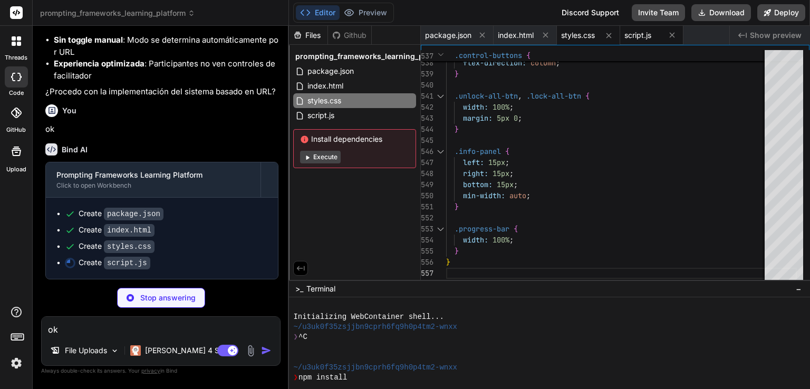
click at [643, 30] on span "script.js" at bounding box center [637, 35] width 27 height 11
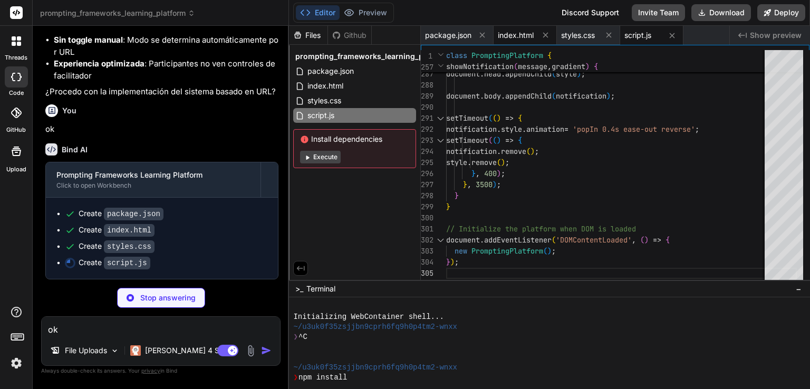
click at [505, 35] on span "index.html" at bounding box center [516, 35] width 36 height 11
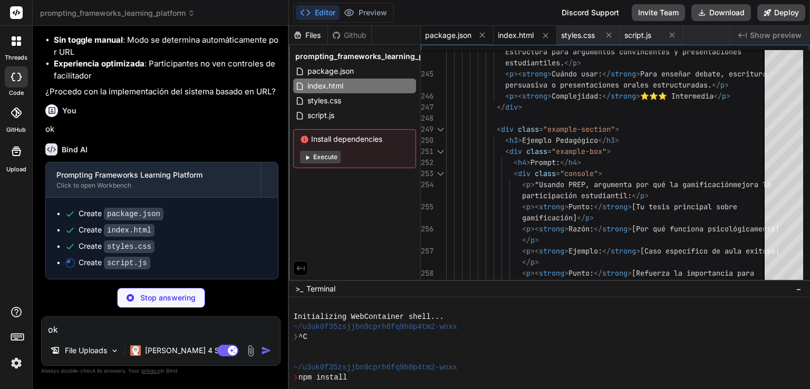
click at [435, 39] on span "package.json" at bounding box center [448, 35] width 46 height 11
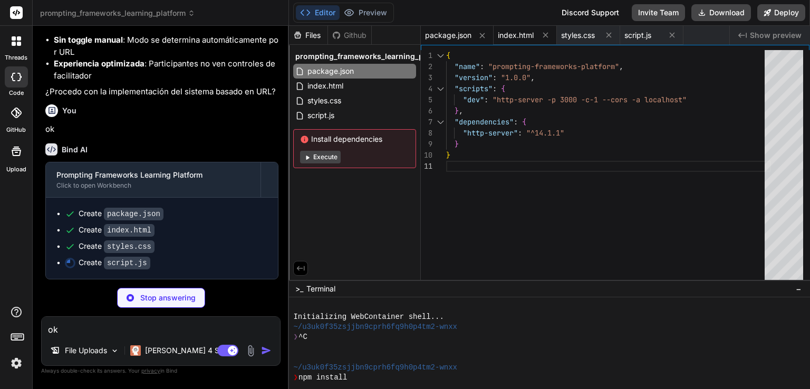
click at [523, 41] on div "index.html" at bounding box center [524, 35] width 63 height 19
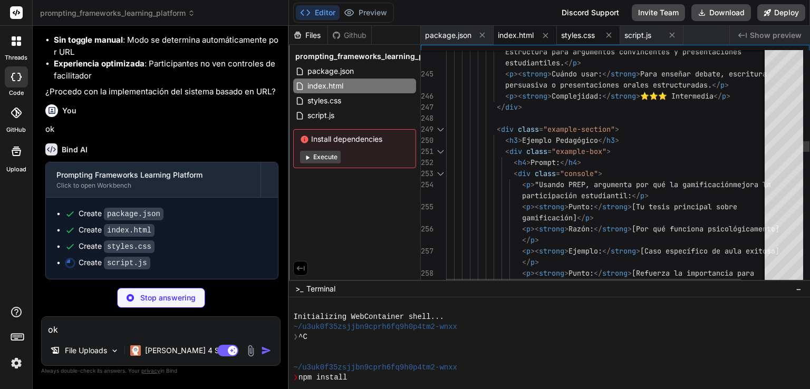
click at [593, 35] on span "styles.css" at bounding box center [578, 35] width 34 height 11
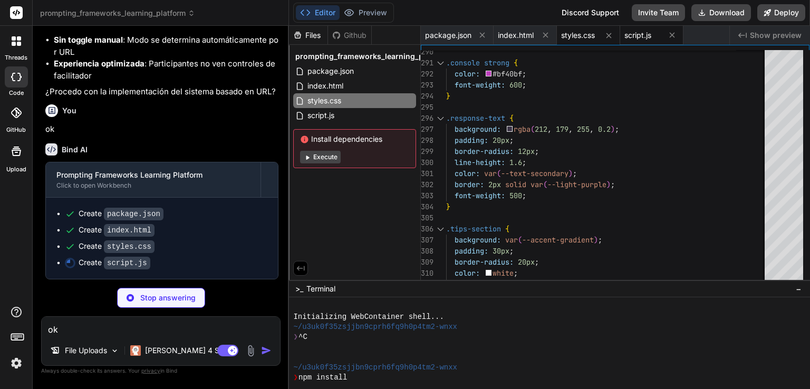
click at [637, 36] on span "script.js" at bounding box center [637, 35] width 27 height 11
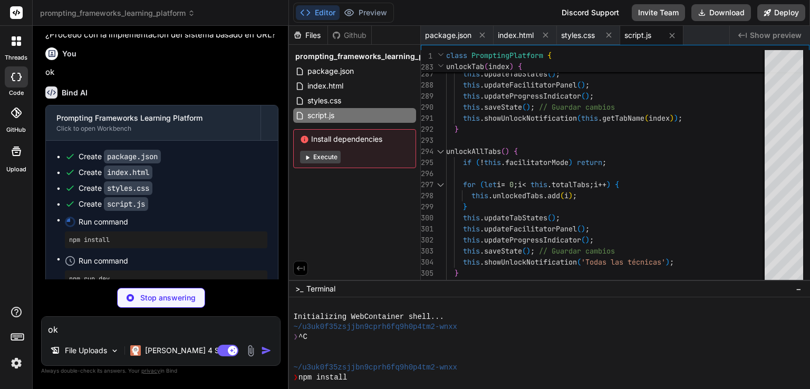
scroll to position [2874, 0]
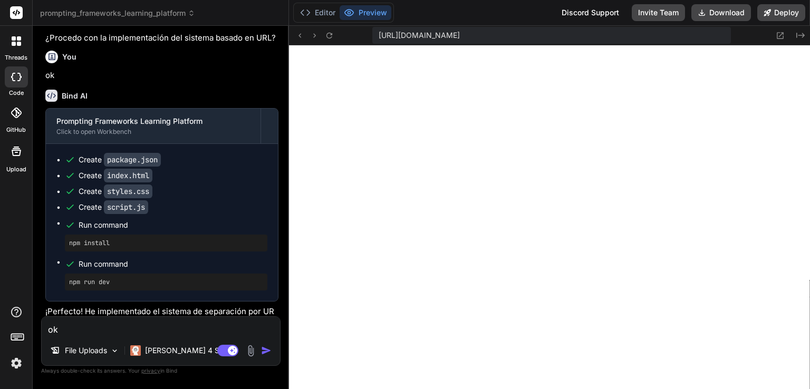
drag, startPoint x: 725, startPoint y: 37, endPoint x: 710, endPoint y: 39, distance: 16.0
click at [724, 37] on div "[URL][DOMAIN_NAME]" at bounding box center [551, 35] width 358 height 17
click at [460, 39] on span "[URL][DOMAIN_NAME]" at bounding box center [419, 35] width 81 height 11
drag, startPoint x: 378, startPoint y: 34, endPoint x: 777, endPoint y: 43, distance: 398.7
click at [777, 43] on div "[URL][DOMAIN_NAME] Created with Pixso." at bounding box center [549, 36] width 521 height 20
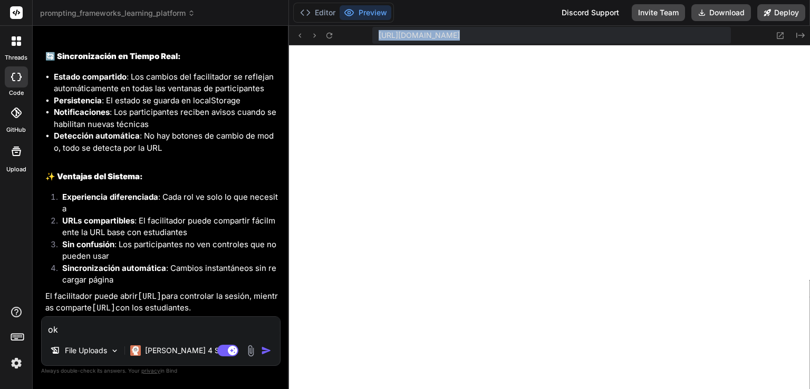
scroll to position [3526, 0]
click at [159, 330] on textarea "ok" at bounding box center [161, 326] width 238 height 19
click at [137, 329] on textarea "ok" at bounding box center [161, 326] width 238 height 19
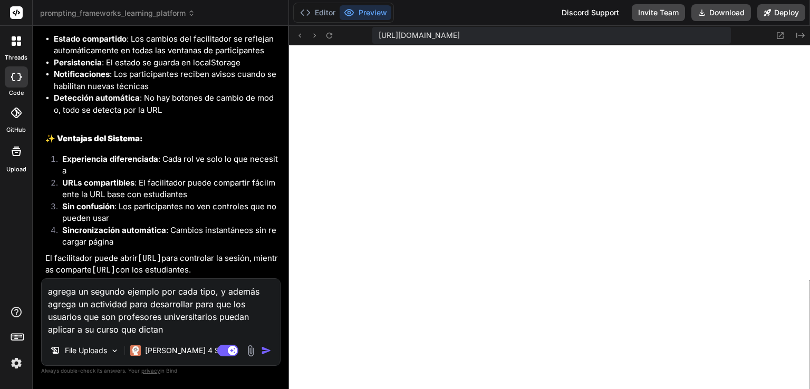
click at [270, 351] on img "button" at bounding box center [266, 350] width 11 height 11
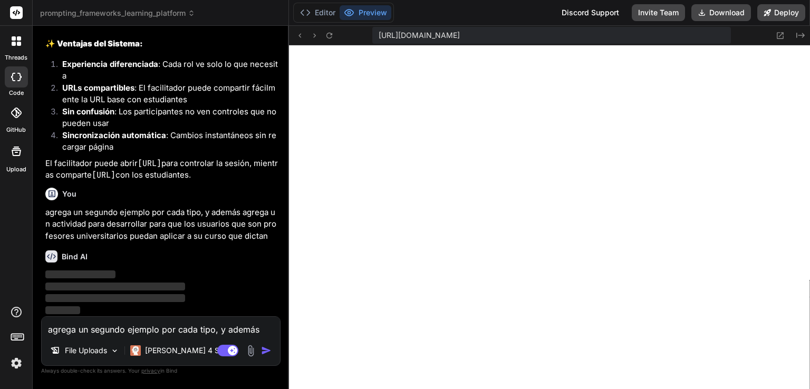
scroll to position [3659, 0]
click at [331, 6] on button "Editor" at bounding box center [318, 12] width 44 height 15
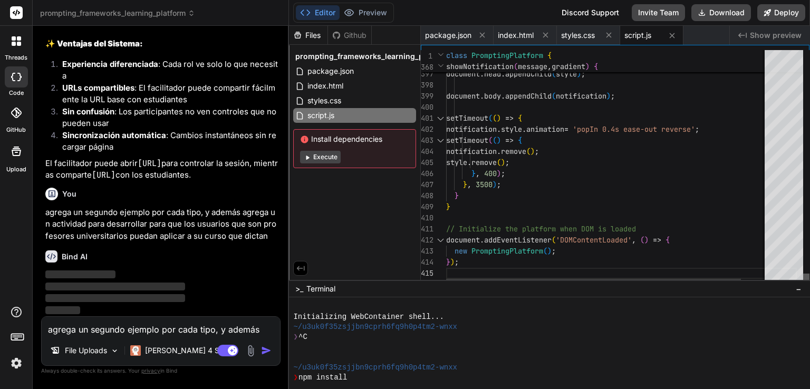
click at [803, 285] on div at bounding box center [806, 280] width 6 height 12
click at [322, 68] on span "package.json" at bounding box center [330, 71] width 49 height 13
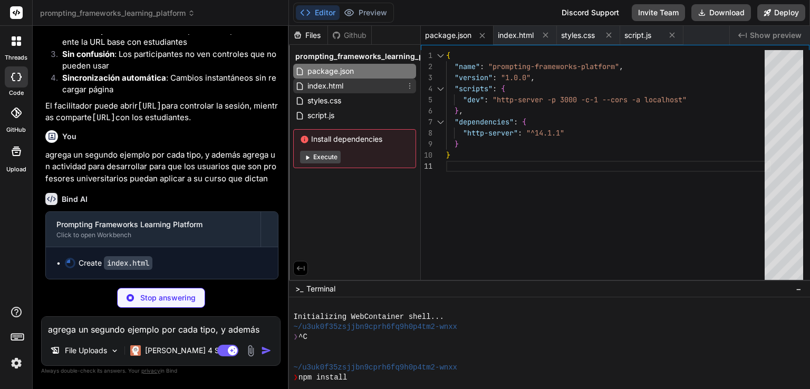
click at [335, 82] on span "index.html" at bounding box center [325, 86] width 38 height 13
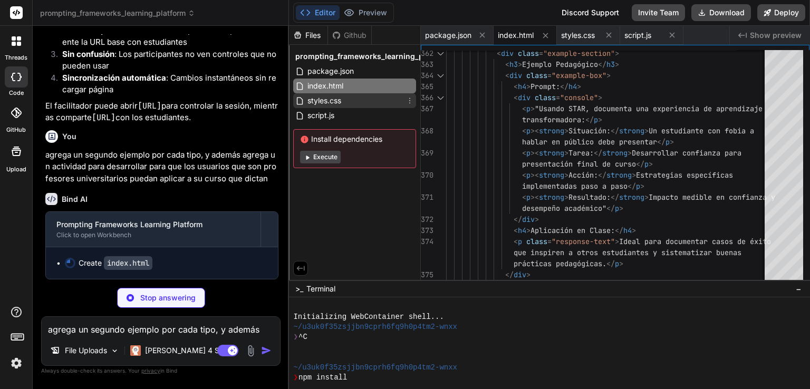
click at [336, 95] on span "styles.css" at bounding box center [324, 100] width 36 height 13
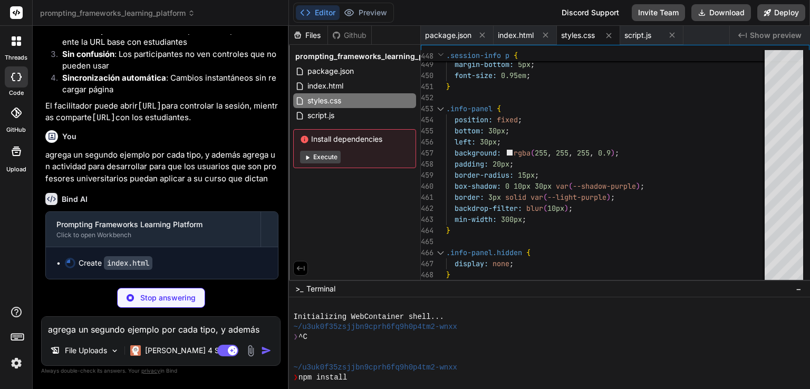
scroll to position [3716, 0]
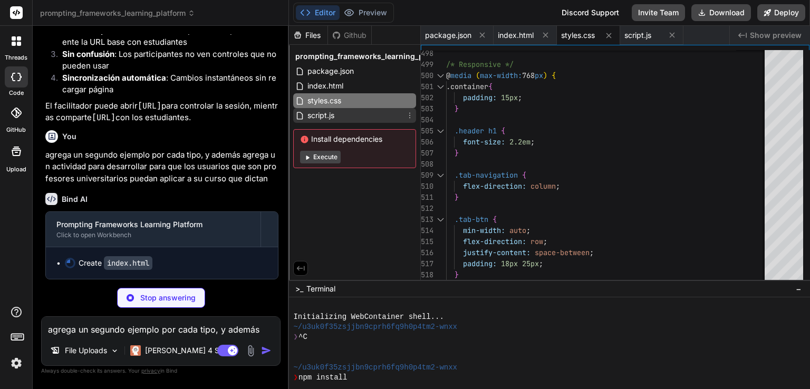
click at [326, 118] on span "script.js" at bounding box center [320, 115] width 29 height 13
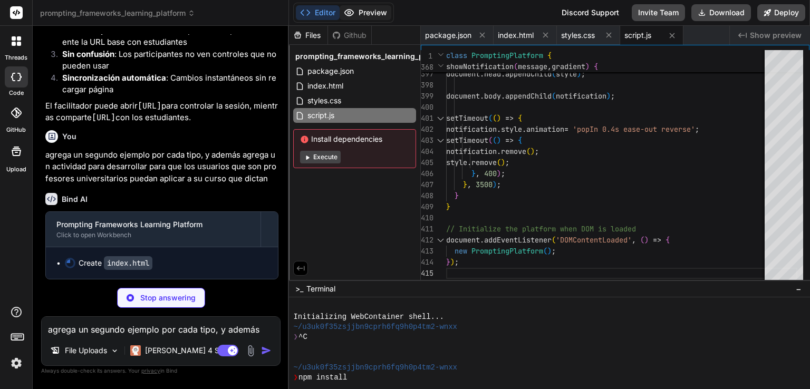
click at [373, 15] on button "Preview" at bounding box center [366, 12] width 52 height 15
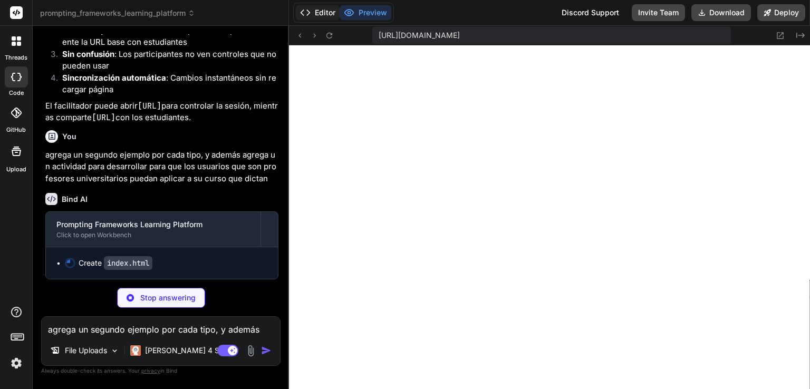
click at [326, 13] on button "Editor" at bounding box center [318, 12] width 44 height 15
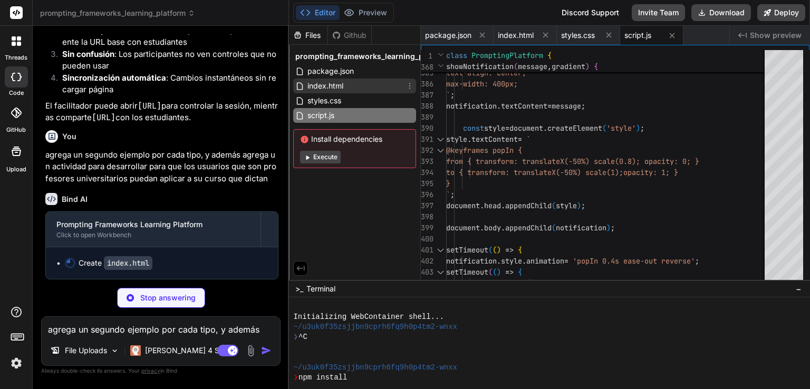
click at [350, 89] on div "index.html" at bounding box center [354, 86] width 123 height 15
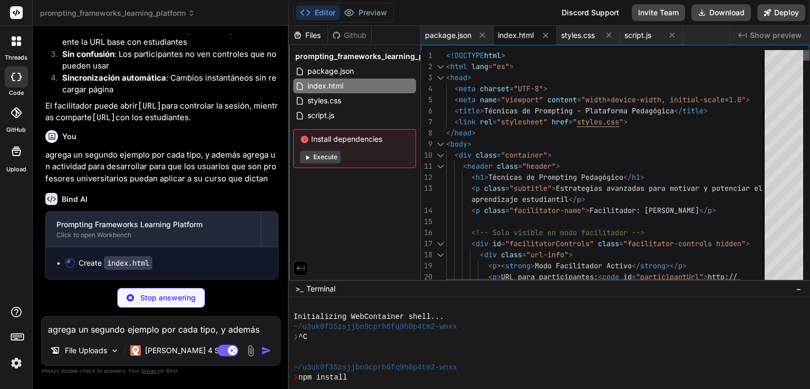
click at [803, 50] on div at bounding box center [806, 55] width 6 height 11
drag, startPoint x: 352, startPoint y: 277, endPoint x: 376, endPoint y: 277, distance: 24.3
click at [376, 277] on div "Files Github prompting_frameworks_learning_platform package.json index.html sty…" at bounding box center [355, 153] width 132 height 254
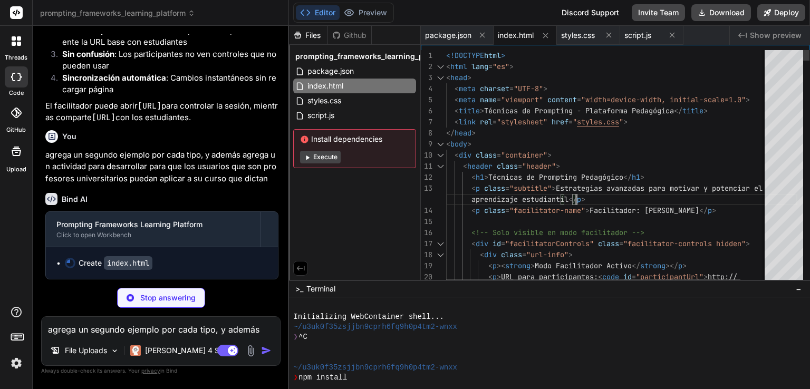
drag, startPoint x: 594, startPoint y: 191, endPoint x: 639, endPoint y: 196, distance: 46.1
click at [364, 14] on button "Preview" at bounding box center [366, 12] width 52 height 15
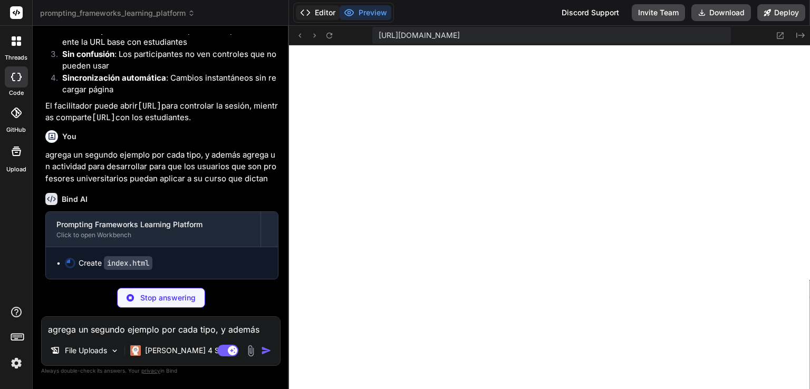
click at [321, 14] on button "Editor" at bounding box center [318, 12] width 44 height 15
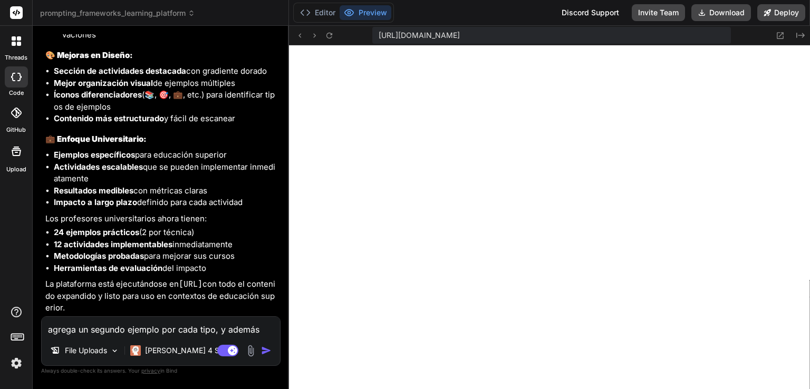
scroll to position [4384, 0]
click at [321, 15] on button "Editor" at bounding box center [318, 12] width 44 height 15
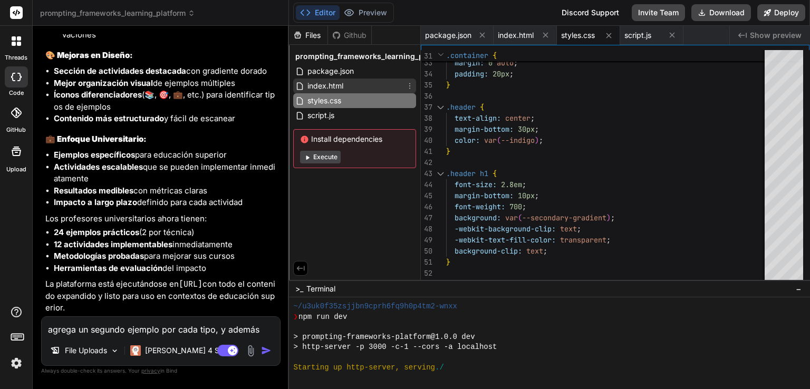
click at [345, 82] on div "index.html" at bounding box center [354, 86] width 123 height 15
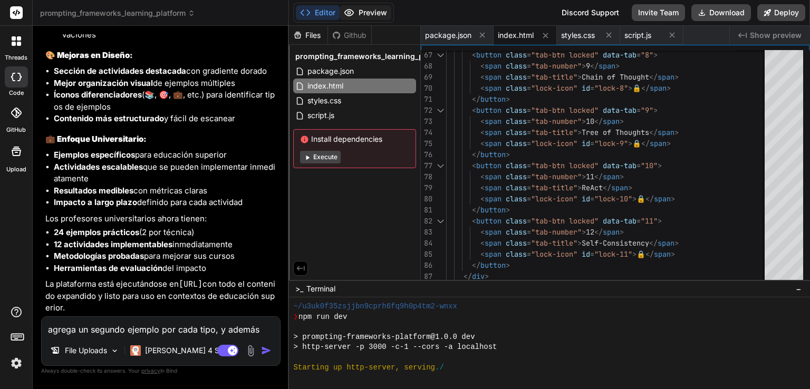
click at [360, 9] on button "Preview" at bounding box center [366, 12] width 52 height 15
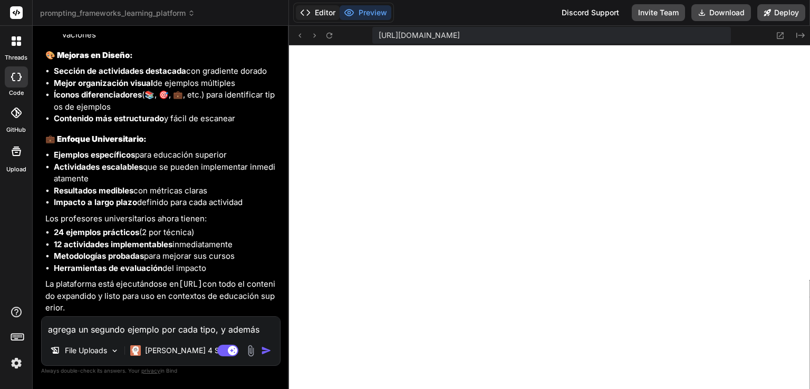
click at [321, 16] on button "Editor" at bounding box center [318, 12] width 44 height 15
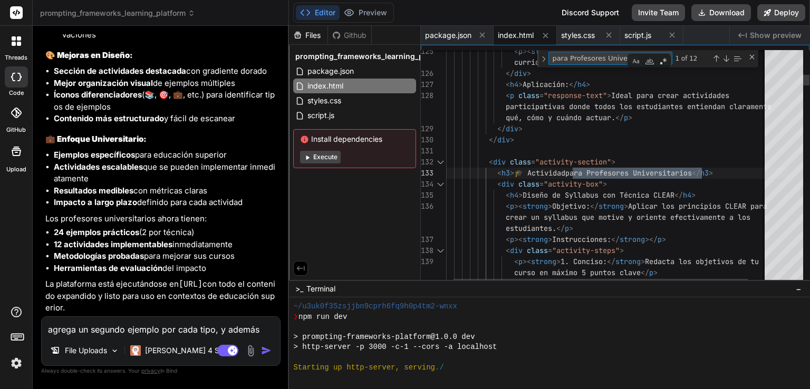
scroll to position [0, 4]
drag, startPoint x: 572, startPoint y: 172, endPoint x: 701, endPoint y: 171, distance: 128.6
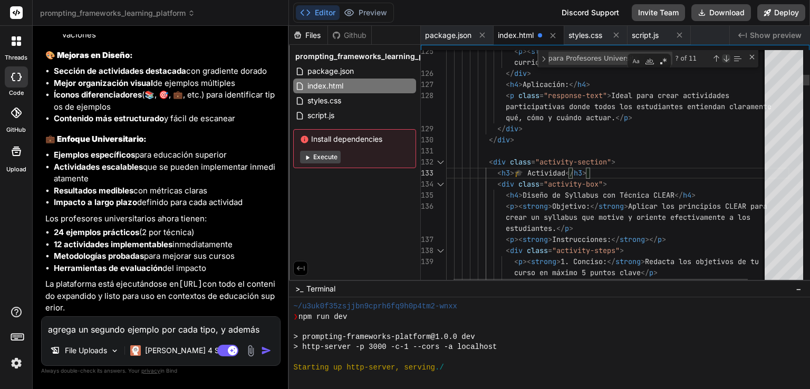
click at [728, 61] on div "Next Match (Enter)" at bounding box center [726, 58] width 8 height 8
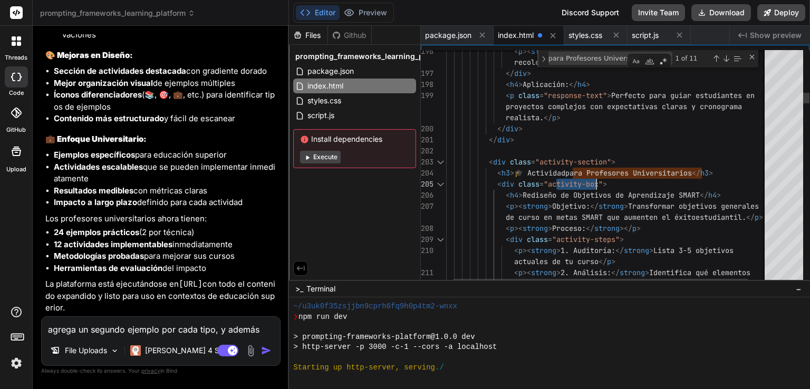
drag, startPoint x: 569, startPoint y: 173, endPoint x: 701, endPoint y: 173, distance: 131.3
drag, startPoint x: 702, startPoint y: 172, endPoint x: 571, endPoint y: 171, distance: 131.3
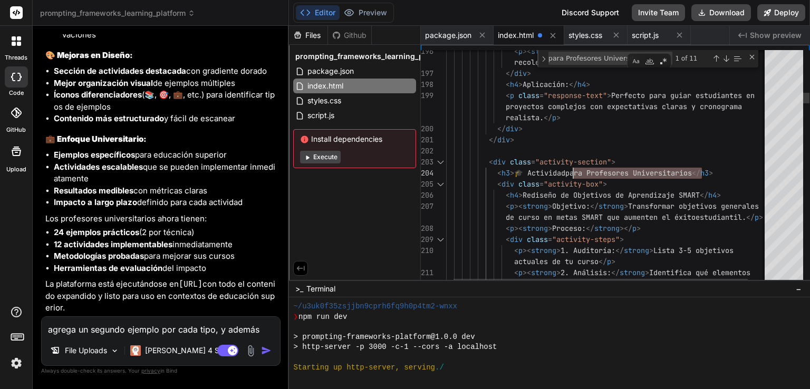
click at [727, 59] on div "Next Match (Enter)" at bounding box center [726, 58] width 8 height 8
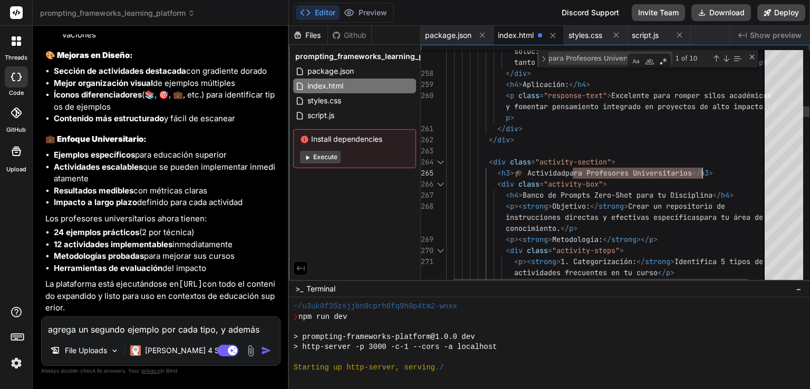
drag, startPoint x: 572, startPoint y: 171, endPoint x: 700, endPoint y: 169, distance: 128.1
click at [724, 60] on div "Next Match (Enter)" at bounding box center [726, 58] width 8 height 8
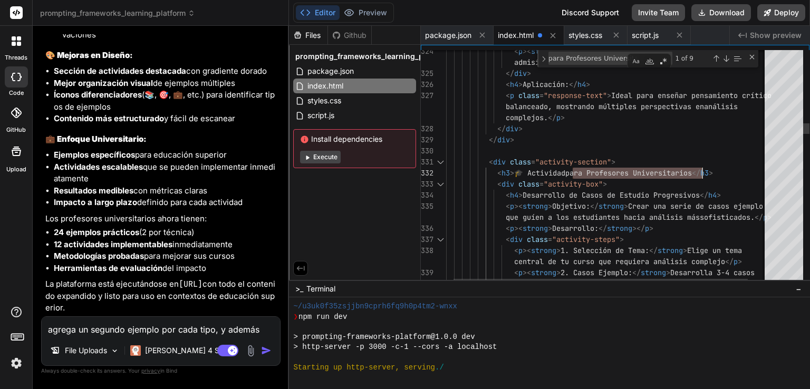
drag, startPoint x: 574, startPoint y: 172, endPoint x: 701, endPoint y: 172, distance: 127.1
click at [726, 60] on div "Next Match (Enter)" at bounding box center [726, 58] width 8 height 8
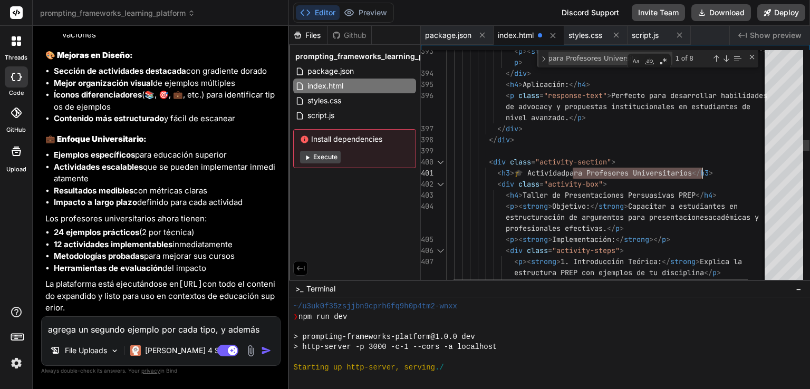
drag, startPoint x: 574, startPoint y: 172, endPoint x: 700, endPoint y: 173, distance: 126.5
click at [728, 58] on div "Next Match (Enter)" at bounding box center [726, 58] width 8 height 8
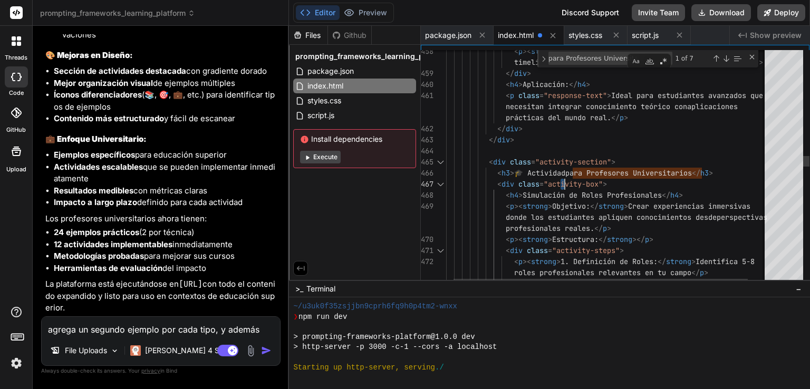
drag, startPoint x: 572, startPoint y: 172, endPoint x: 701, endPoint y: 171, distance: 128.6
click at [725, 62] on div "Next Match (Enter)" at bounding box center [726, 58] width 8 height 8
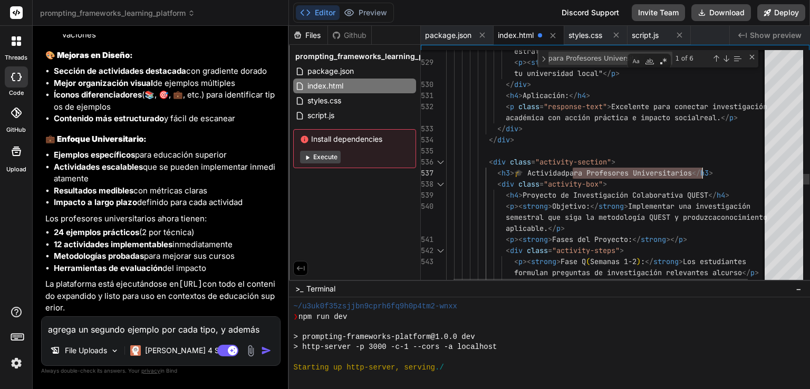
drag, startPoint x: 574, startPoint y: 172, endPoint x: 700, endPoint y: 171, distance: 126.5
click at [724, 60] on div "Next Match (Enter)" at bounding box center [726, 58] width 8 height 8
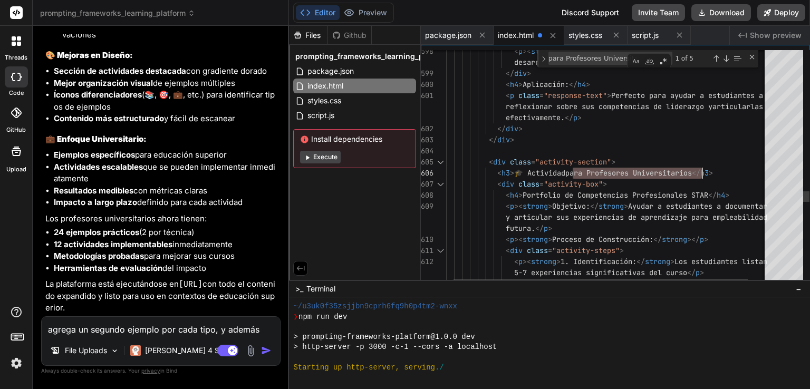
drag, startPoint x: 572, startPoint y: 172, endPoint x: 700, endPoint y: 171, distance: 128.1
click at [724, 60] on div "Next Match (Enter)" at bounding box center [726, 58] width 8 height 8
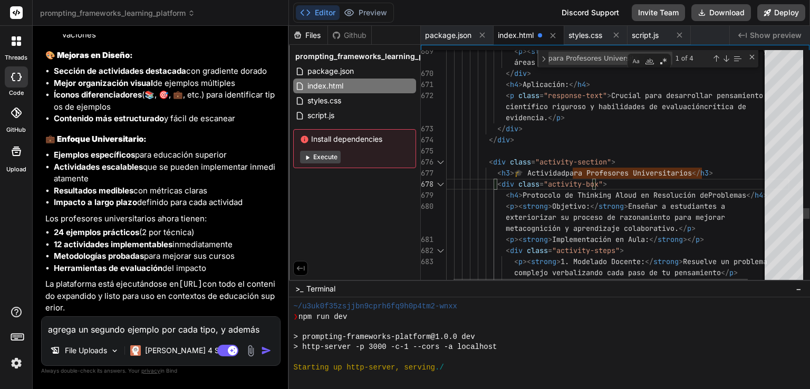
drag, startPoint x: 574, startPoint y: 169, endPoint x: 700, endPoint y: 169, distance: 126.0
click at [725, 57] on div "Next Match (Enter)" at bounding box center [726, 58] width 8 height 8
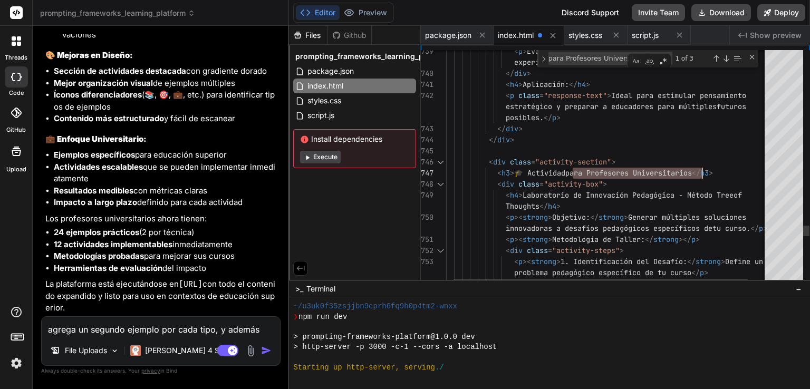
drag, startPoint x: 573, startPoint y: 170, endPoint x: 701, endPoint y: 168, distance: 127.6
click at [725, 57] on div "Next Match (Enter)" at bounding box center [726, 58] width 8 height 8
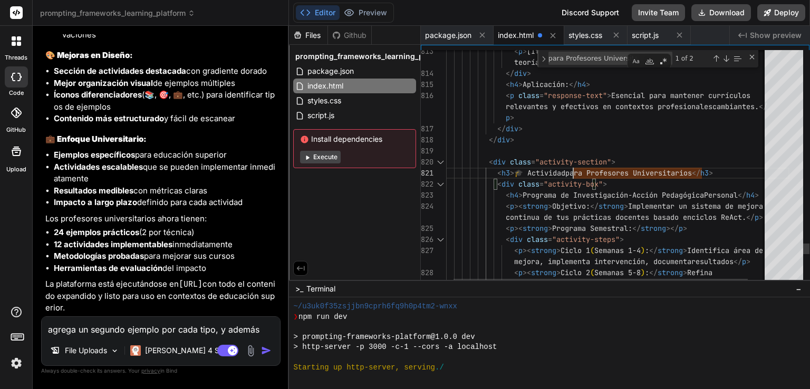
drag, startPoint x: 573, startPoint y: 173, endPoint x: 702, endPoint y: 173, distance: 129.2
click at [726, 57] on div "Next Match (Enter)" at bounding box center [726, 58] width 8 height 8
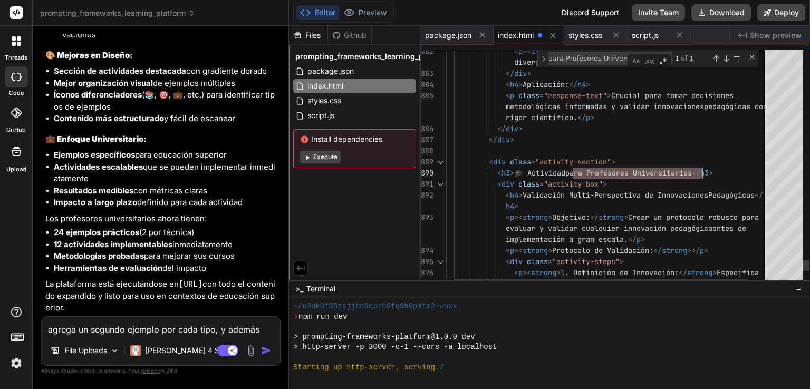
drag, startPoint x: 572, startPoint y: 171, endPoint x: 700, endPoint y: 173, distance: 128.1
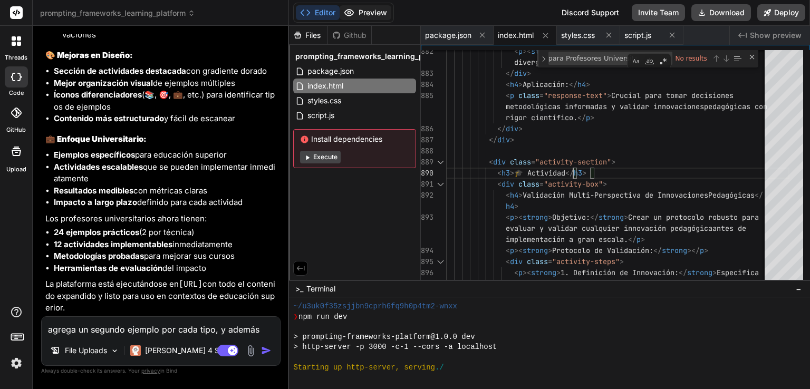
click at [364, 13] on button "Preview" at bounding box center [366, 12] width 52 height 15
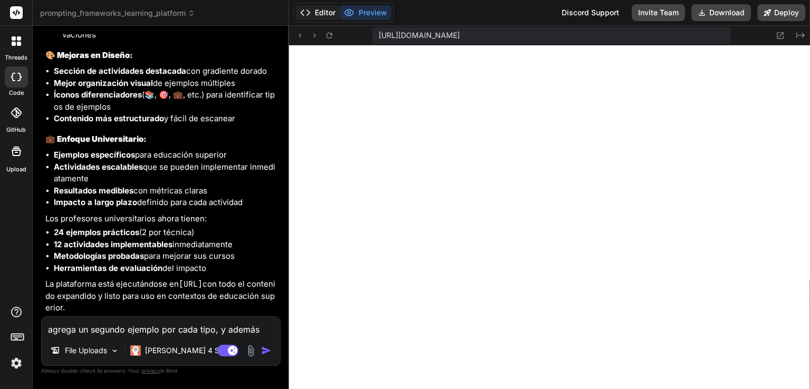
click at [318, 14] on button "Editor" at bounding box center [318, 12] width 44 height 15
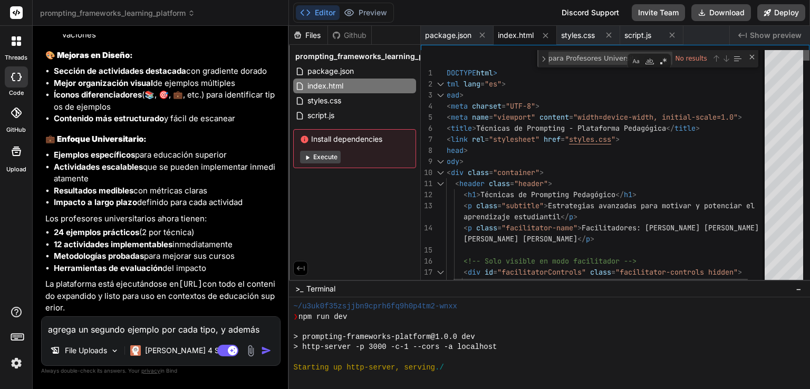
click at [803, 50] on div at bounding box center [806, 55] width 6 height 11
click at [368, 12] on button "Preview" at bounding box center [366, 12] width 52 height 15
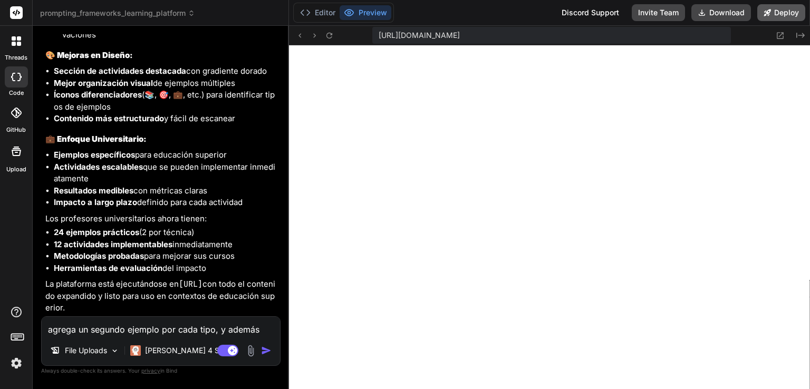
click at [777, 15] on button "Deploy" at bounding box center [781, 12] width 48 height 17
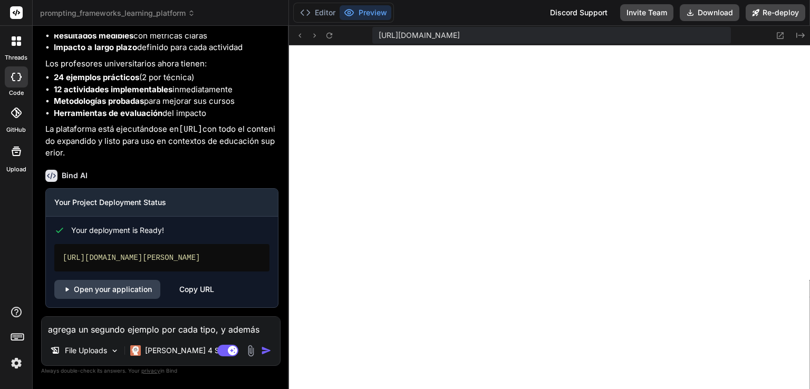
scroll to position [4549, 0]
click at [102, 291] on link "Open your application" at bounding box center [107, 289] width 106 height 19
click at [99, 327] on textarea "agrega un segundo ejemplo por cada tipo, y además agrega un actividad para desa…" at bounding box center [161, 326] width 238 height 19
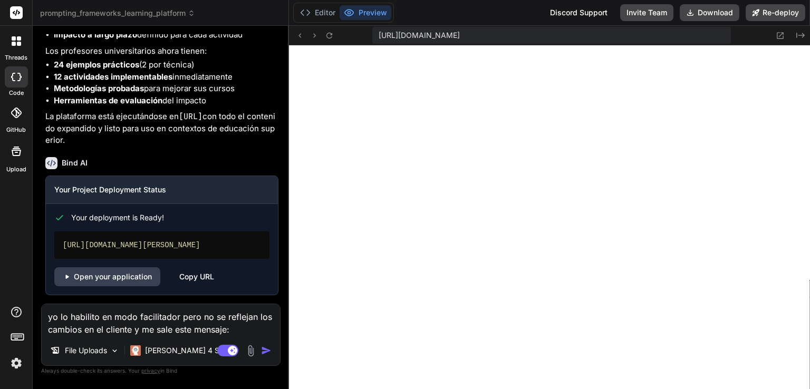
paste textarea "Esta técnica aún no está disponible. Espera a que el facilitador la habilite."
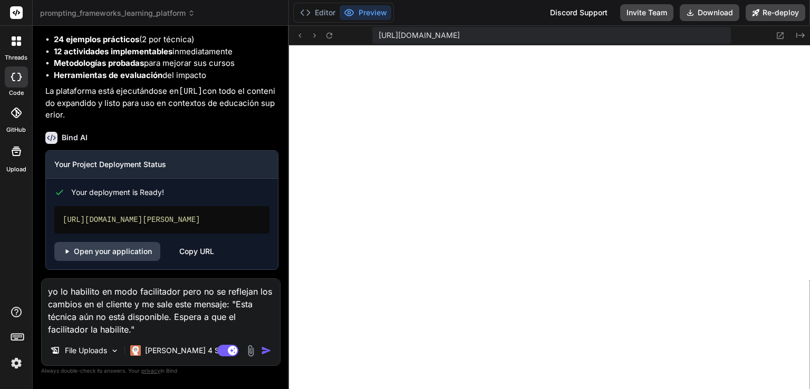
click at [270, 351] on img "button" at bounding box center [266, 350] width 11 height 11
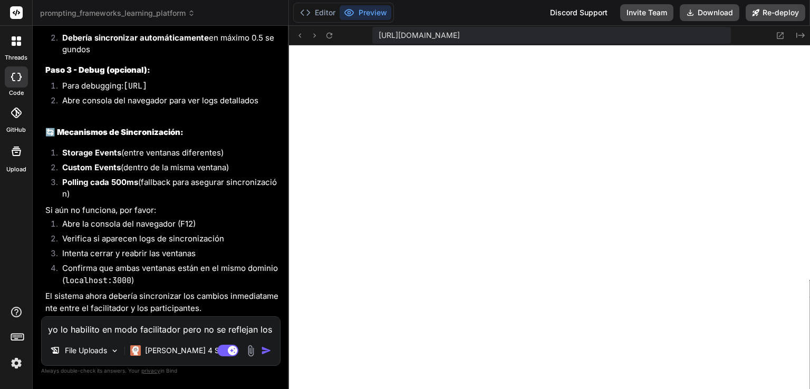
scroll to position [5446, 0]
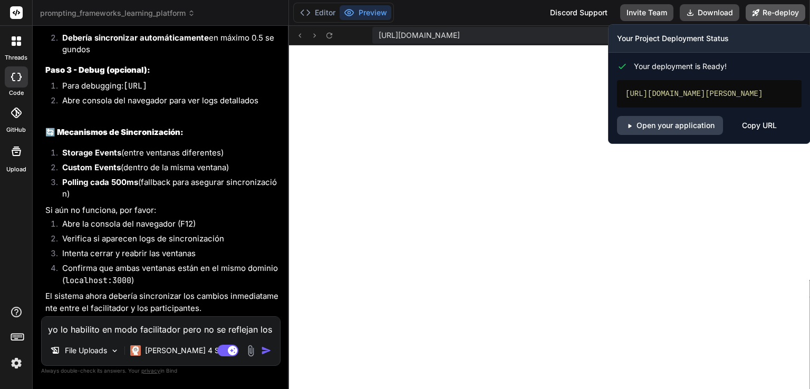
click at [774, 13] on button "Re-deploy" at bounding box center [775, 12] width 60 height 17
click at [655, 135] on link "Open your application" at bounding box center [670, 125] width 106 height 19
drag, startPoint x: 725, startPoint y: 104, endPoint x: 628, endPoint y: 93, distance: 98.1
click at [643, 93] on div "[URL][DOMAIN_NAME][PERSON_NAME]" at bounding box center [709, 93] width 185 height 27
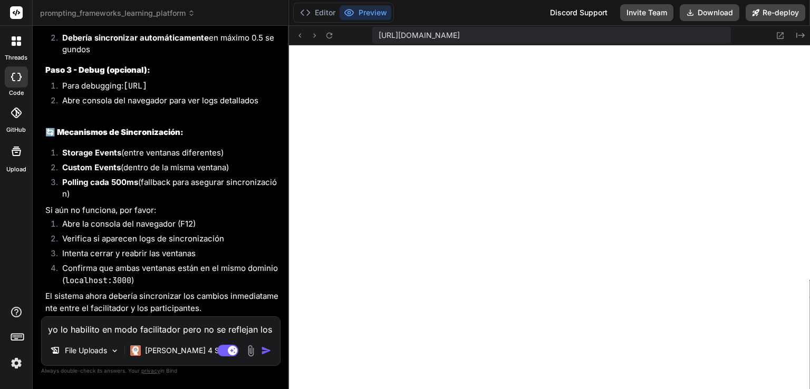
drag, startPoint x: 628, startPoint y: 93, endPoint x: 666, endPoint y: 72, distance: 44.1
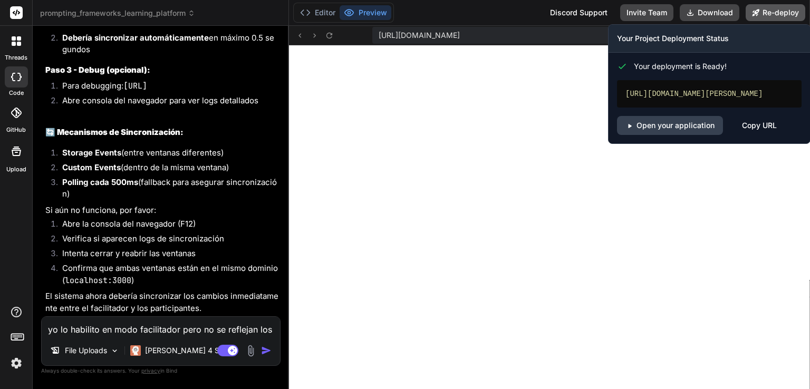
click at [793, 11] on button "Re-deploy" at bounding box center [775, 12] width 60 height 17
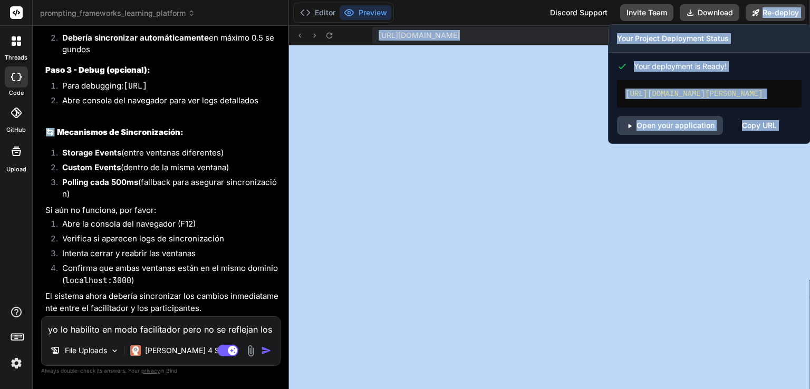
click at [762, 135] on div "Copy URL" at bounding box center [759, 125] width 35 height 19
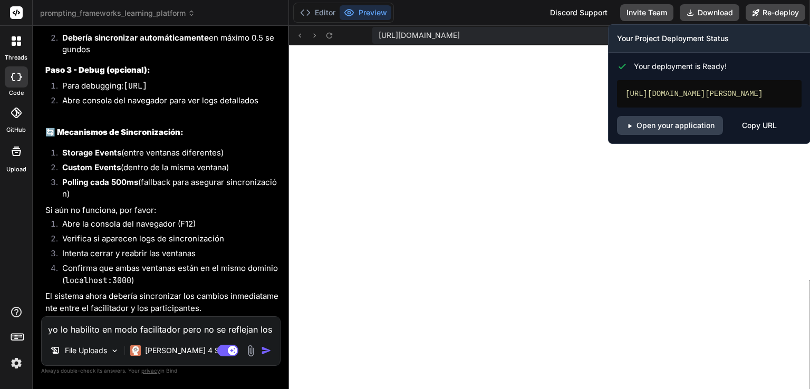
copy div "[URL][DOMAIN_NAME][PERSON_NAME]"
drag, startPoint x: 716, startPoint y: 101, endPoint x: 608, endPoint y: 93, distance: 108.4
click at [608, 93] on div "Your deployment is Ready! [URL][DOMAIN_NAME][PERSON_NAME] Open your application…" at bounding box center [708, 94] width 201 height 82
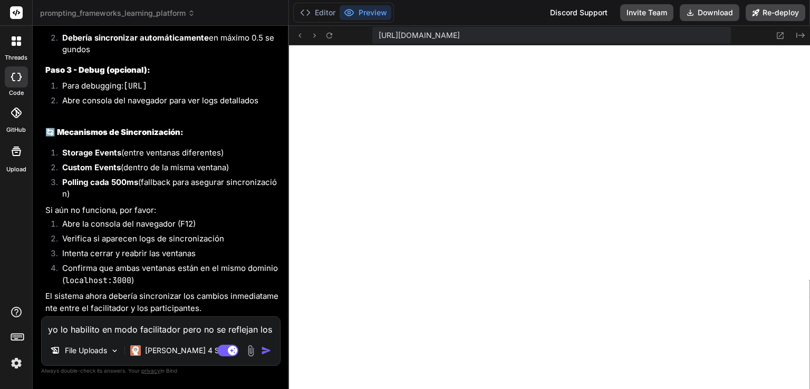
click at [183, 327] on textarea "yo lo habilito en modo facilitador pero no se reflejan los cambios en el client…" at bounding box center [161, 326] width 238 height 19
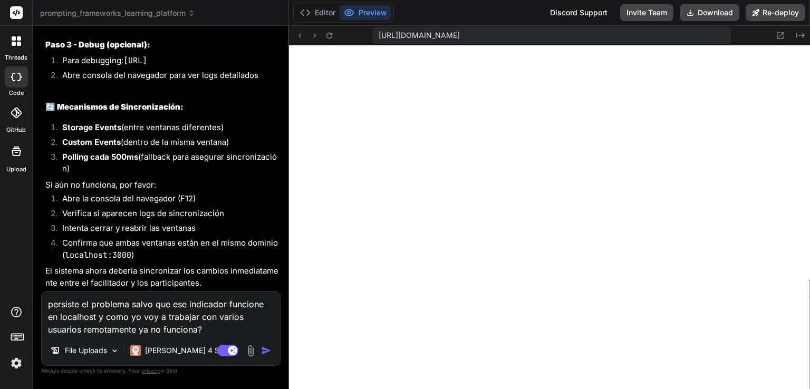
click at [157, 306] on textarea "persiste el problema salvo que ese indicador funcione en localhost y como yo vo…" at bounding box center [161, 314] width 238 height 44
click at [263, 346] on img "button" at bounding box center [266, 350] width 11 height 11
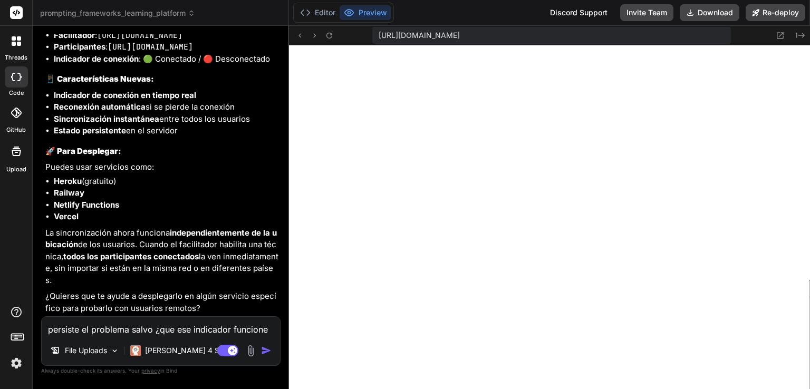
scroll to position [6338, 0]
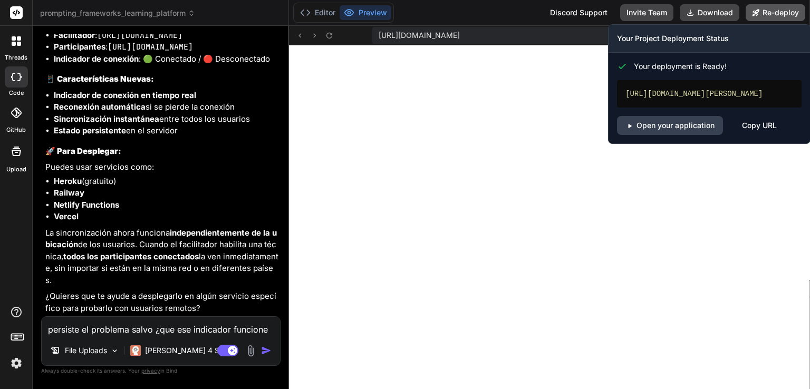
click at [764, 12] on button "Re-deploy" at bounding box center [775, 12] width 60 height 17
click at [791, 16] on button "Re-deploy" at bounding box center [775, 12] width 60 height 17
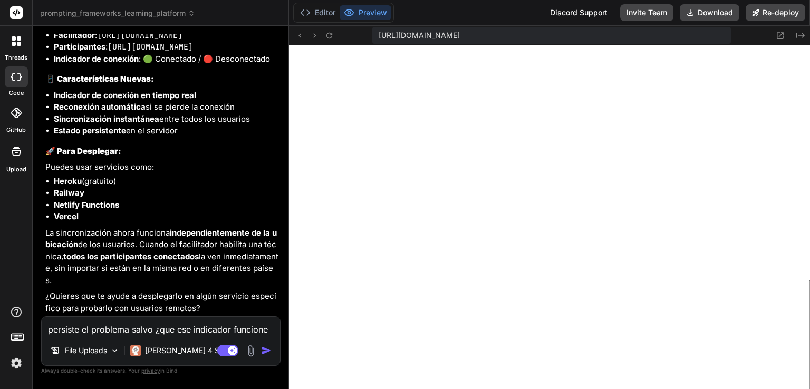
click at [177, 325] on textarea "persiste el problema salvo ¿que ese indicador funcione en localhost y como yo v…" at bounding box center [161, 326] width 238 height 19
paste textarea "Conectando..."
click at [269, 351] on img "button" at bounding box center [266, 350] width 11 height 11
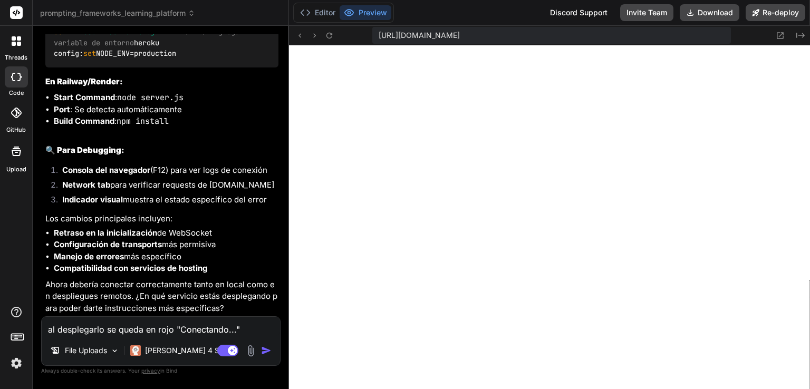
scroll to position [7305, 0]
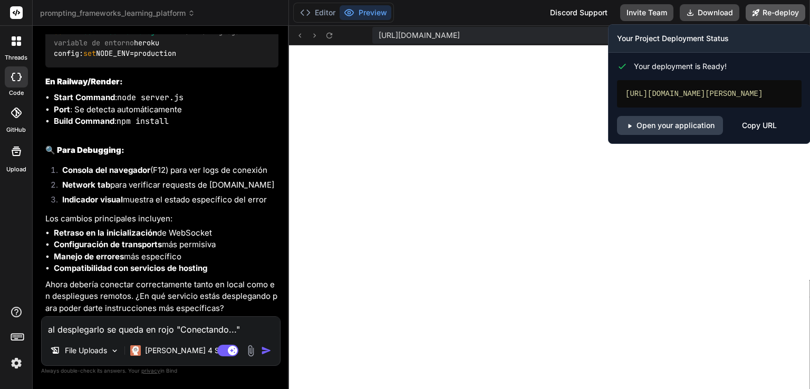
click at [774, 16] on button "Re-deploy" at bounding box center [775, 12] width 60 height 17
click at [765, 11] on button "Re-deploy" at bounding box center [775, 12] width 60 height 17
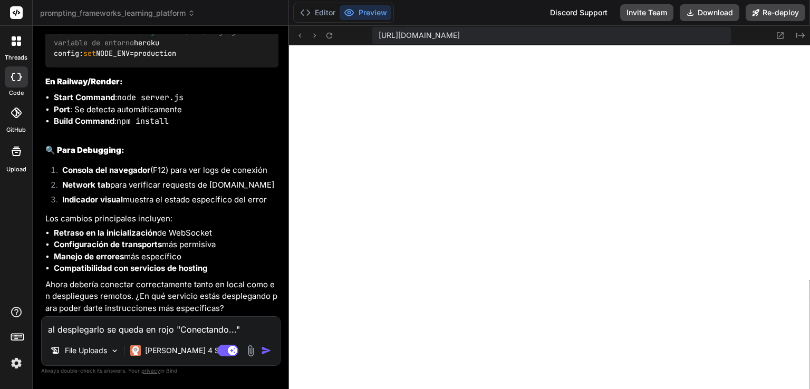
click at [217, 323] on textarea "al desplegarlo se queda en rojo "Conectando..."" at bounding box center [161, 326] width 238 height 19
click at [131, 325] on textarea "al desplegarlo se queda en rojo "Conectando..."" at bounding box center [161, 326] width 238 height 19
paste textarea "Panel de Control Pedagógico"
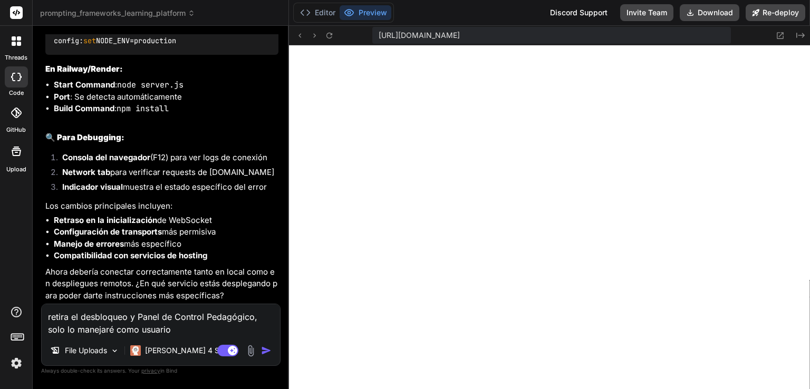
click at [268, 352] on img "button" at bounding box center [266, 350] width 11 height 11
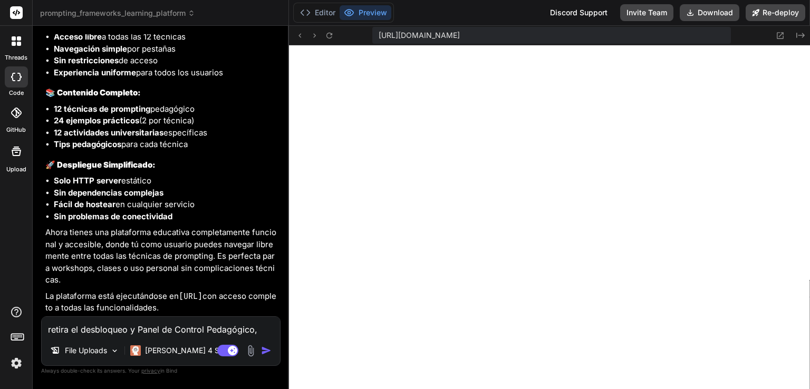
scroll to position [8046, 0]
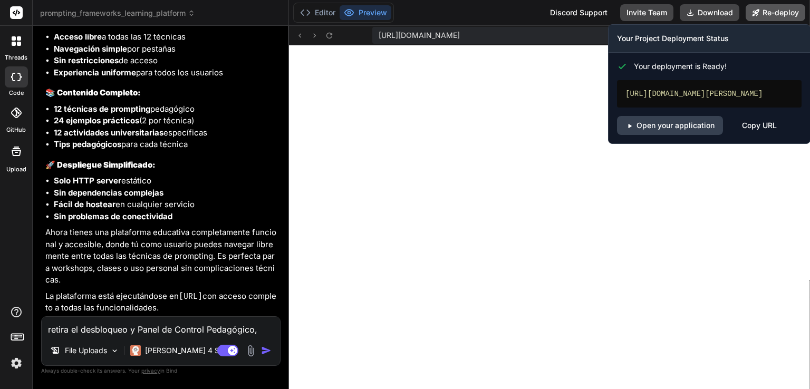
click at [765, 18] on button "Re-deploy" at bounding box center [775, 12] width 60 height 17
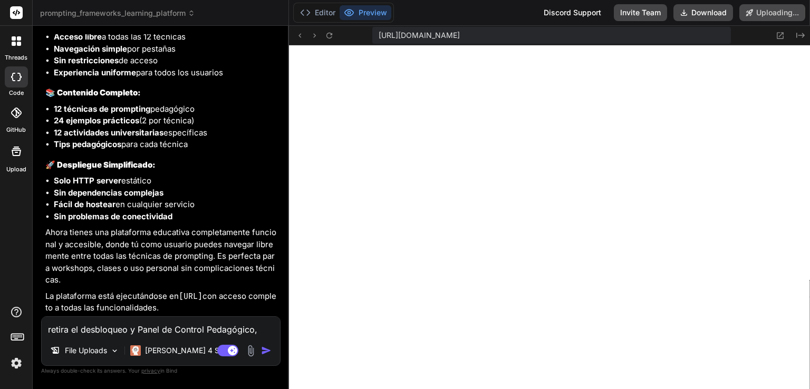
scroll to position [7972, 0]
click at [323, 12] on button "Editor" at bounding box center [318, 12] width 44 height 15
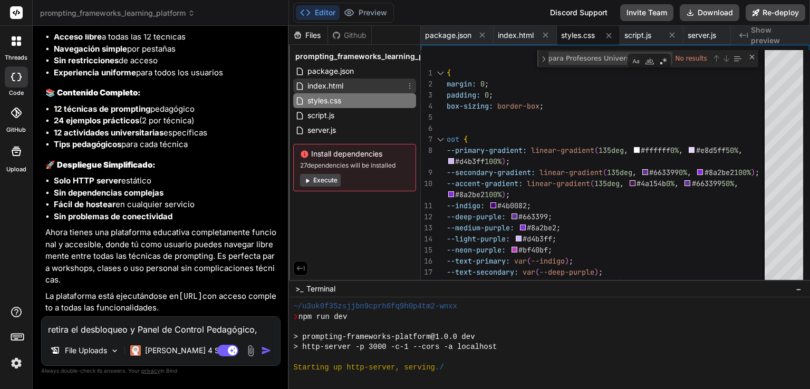
scroll to position [8046, 0]
click at [325, 83] on span "index.html" at bounding box center [325, 86] width 38 height 13
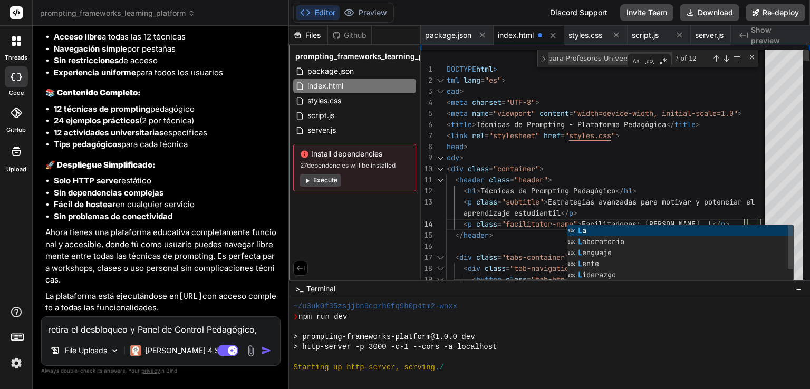
scroll to position [56, 0]
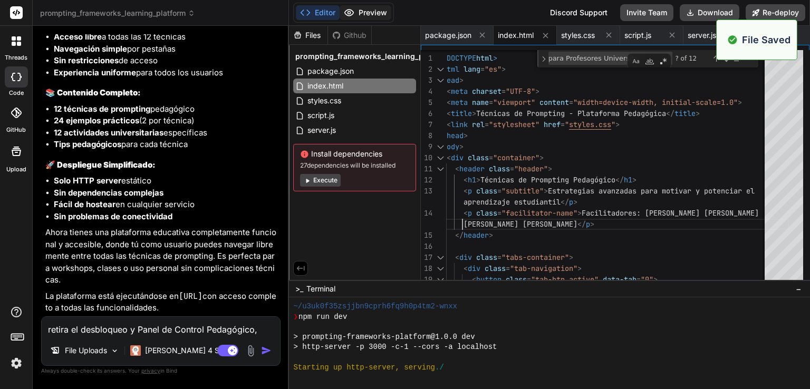
click at [369, 10] on button "Preview" at bounding box center [366, 12] width 52 height 15
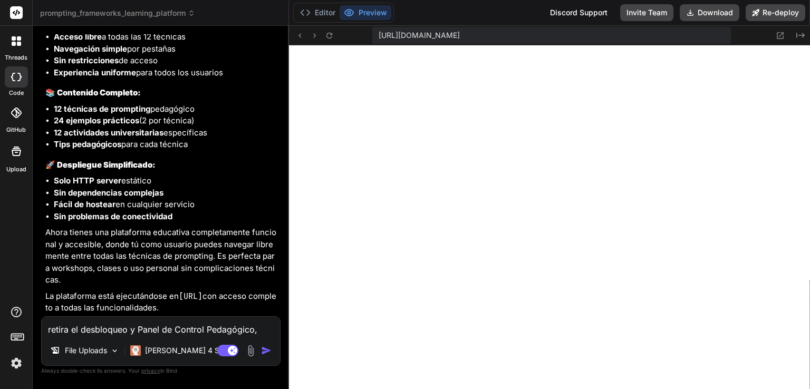
click at [158, 332] on textarea "retira el desbloqueo y Panel de Control Pedagógico, solo lo manejaré como usuar…" at bounding box center [161, 326] width 238 height 19
click at [100, 329] on textarea "vas a retirar la seccion de" at bounding box center [161, 326] width 238 height 19
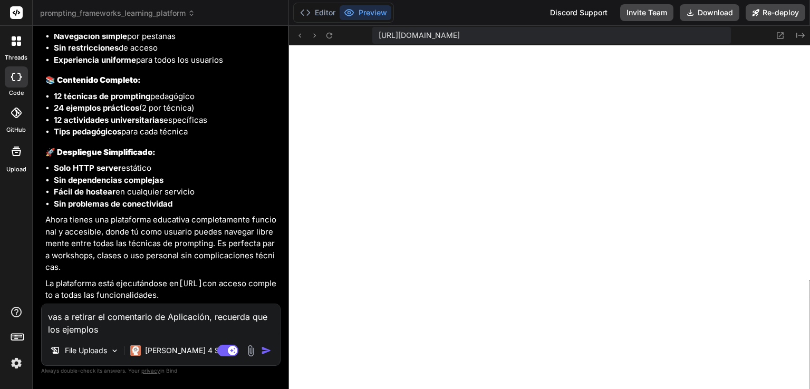
click at [137, 330] on textarea "vas a retirar el comentario de Aplicación, recuerda que los ejemplos" at bounding box center [161, 320] width 238 height 32
click at [269, 356] on div "Agent Mode. When this toggle is activated, AI automatically makes decisions, re…" at bounding box center [245, 350] width 61 height 13
click at [256, 345] on img at bounding box center [251, 351] width 12 height 12
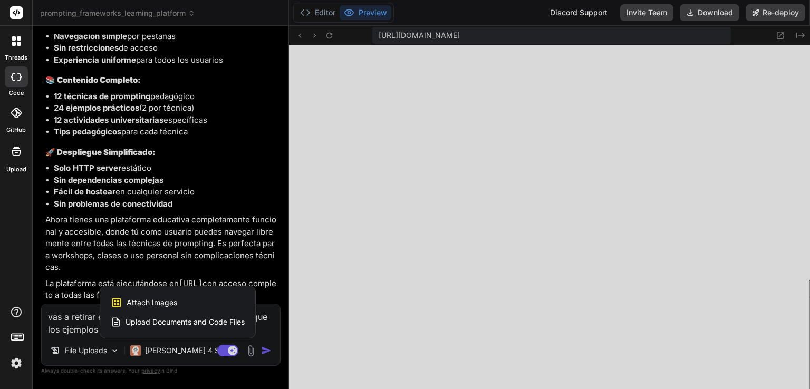
click at [270, 354] on div at bounding box center [405, 194] width 810 height 389
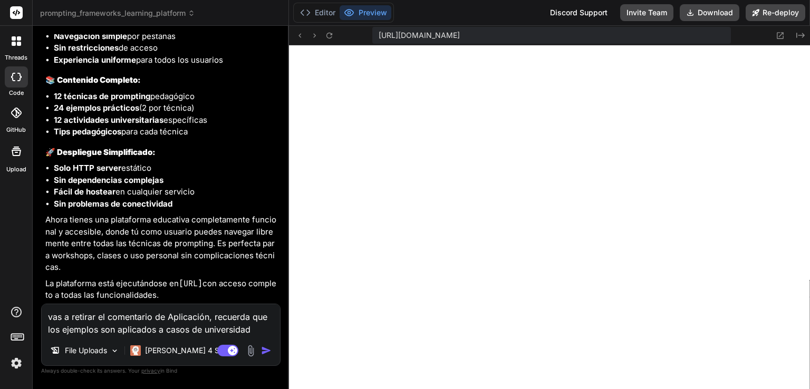
click at [271, 352] on img "button" at bounding box center [266, 350] width 11 height 11
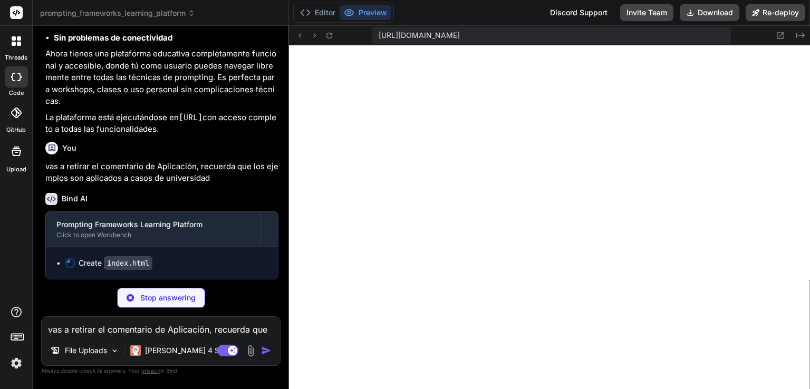
scroll to position [8224, 0]
click at [323, 12] on button "Editor" at bounding box center [318, 12] width 44 height 15
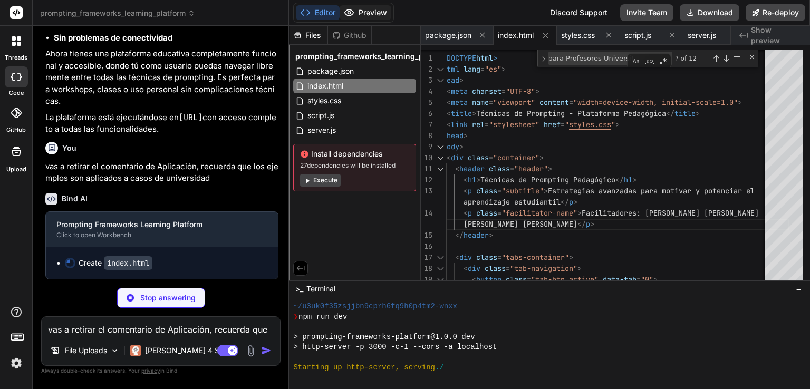
click at [361, 7] on button "Preview" at bounding box center [366, 12] width 52 height 15
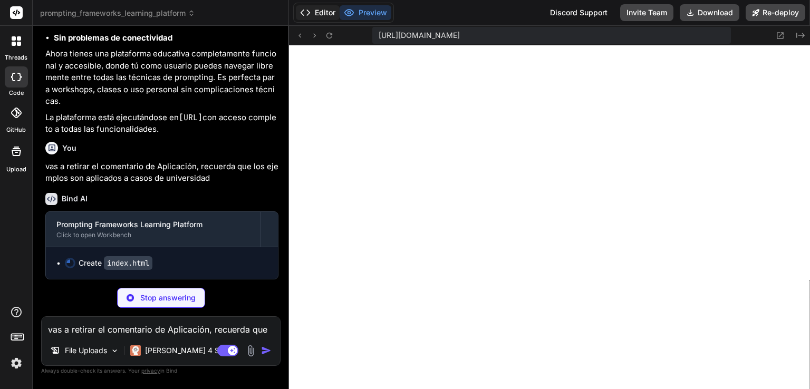
click at [333, 11] on button "Editor" at bounding box center [318, 12] width 44 height 15
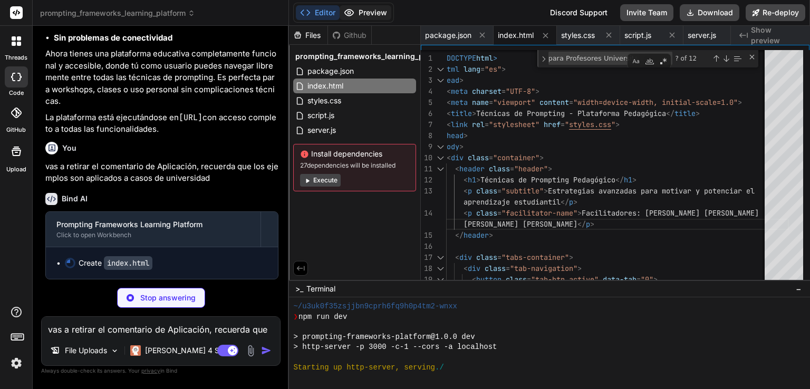
click at [370, 12] on button "Preview" at bounding box center [366, 12] width 52 height 15
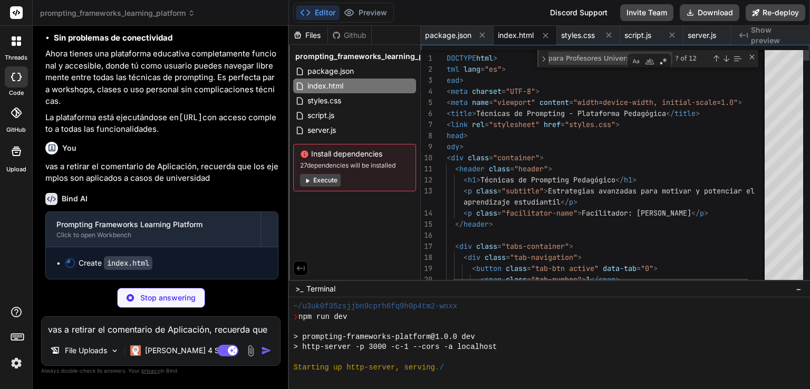
click at [512, 215] on div "[URL][DOMAIN_NAME] Created with Pixso. Files Github prompting_frameworks_learni…" at bounding box center [549, 207] width 521 height 363
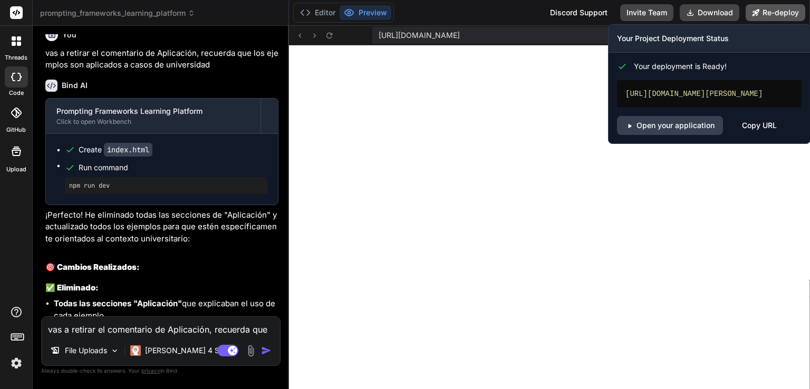
click at [770, 13] on button "Re-deploy" at bounding box center [775, 12] width 60 height 17
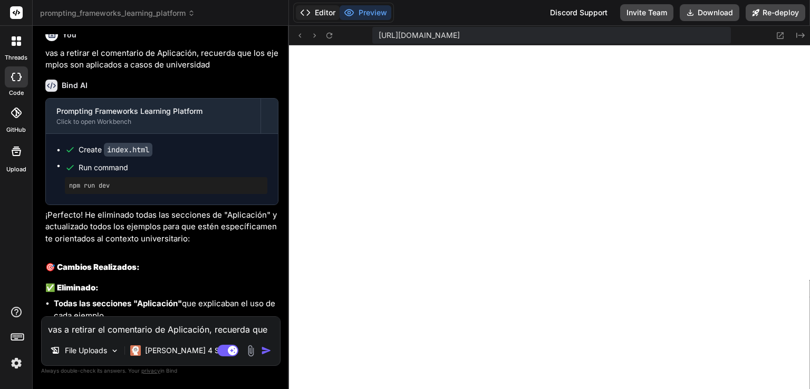
click at [320, 9] on button "Editor" at bounding box center [318, 12] width 44 height 15
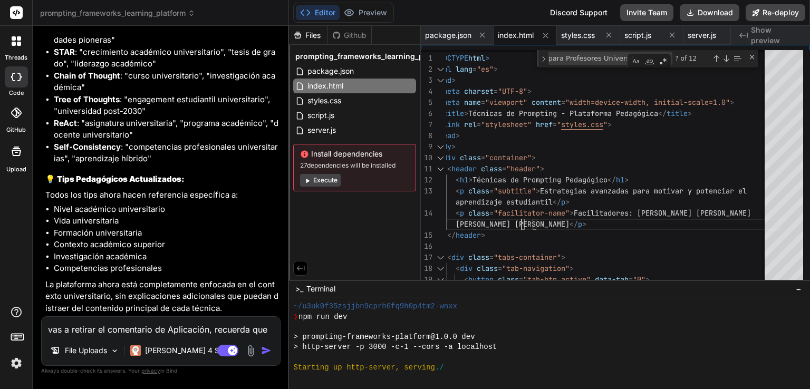
scroll to position [8806, 0]
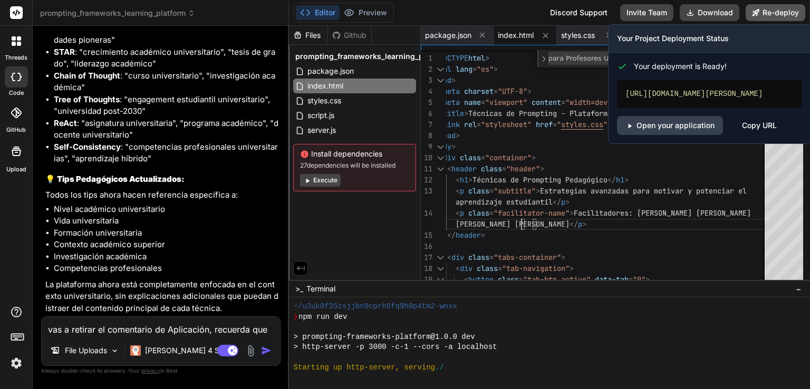
click at [775, 17] on button "Re-deploy" at bounding box center [775, 12] width 60 height 17
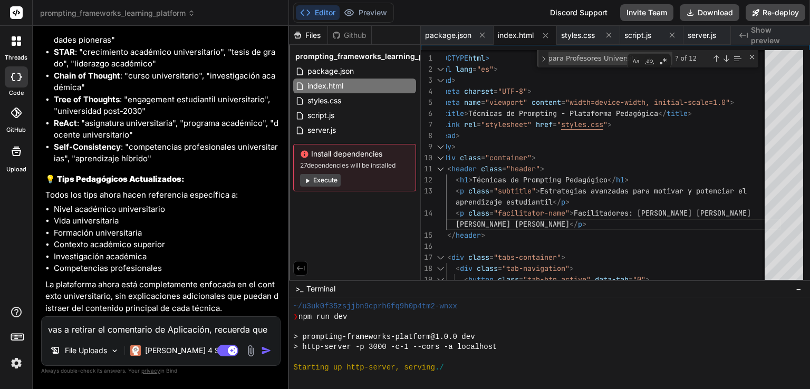
click at [17, 368] on img at bounding box center [16, 363] width 18 height 18
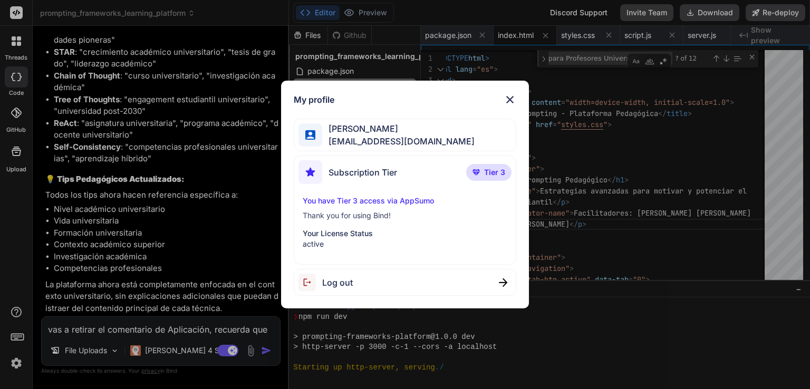
click at [314, 280] on img at bounding box center [310, 282] width 24 height 17
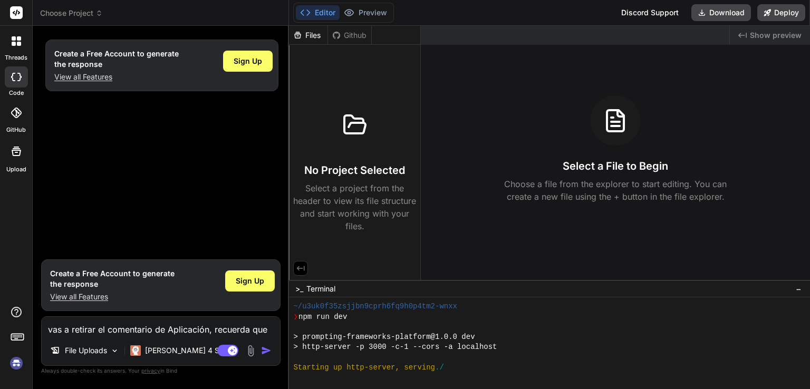
scroll to position [0, 0]
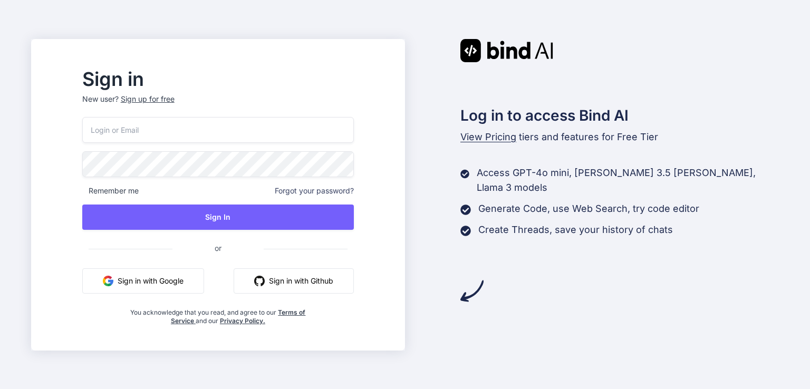
click at [169, 279] on button "Sign in with Google" at bounding box center [143, 280] width 122 height 25
